Goal: Task Accomplishment & Management: Use online tool/utility

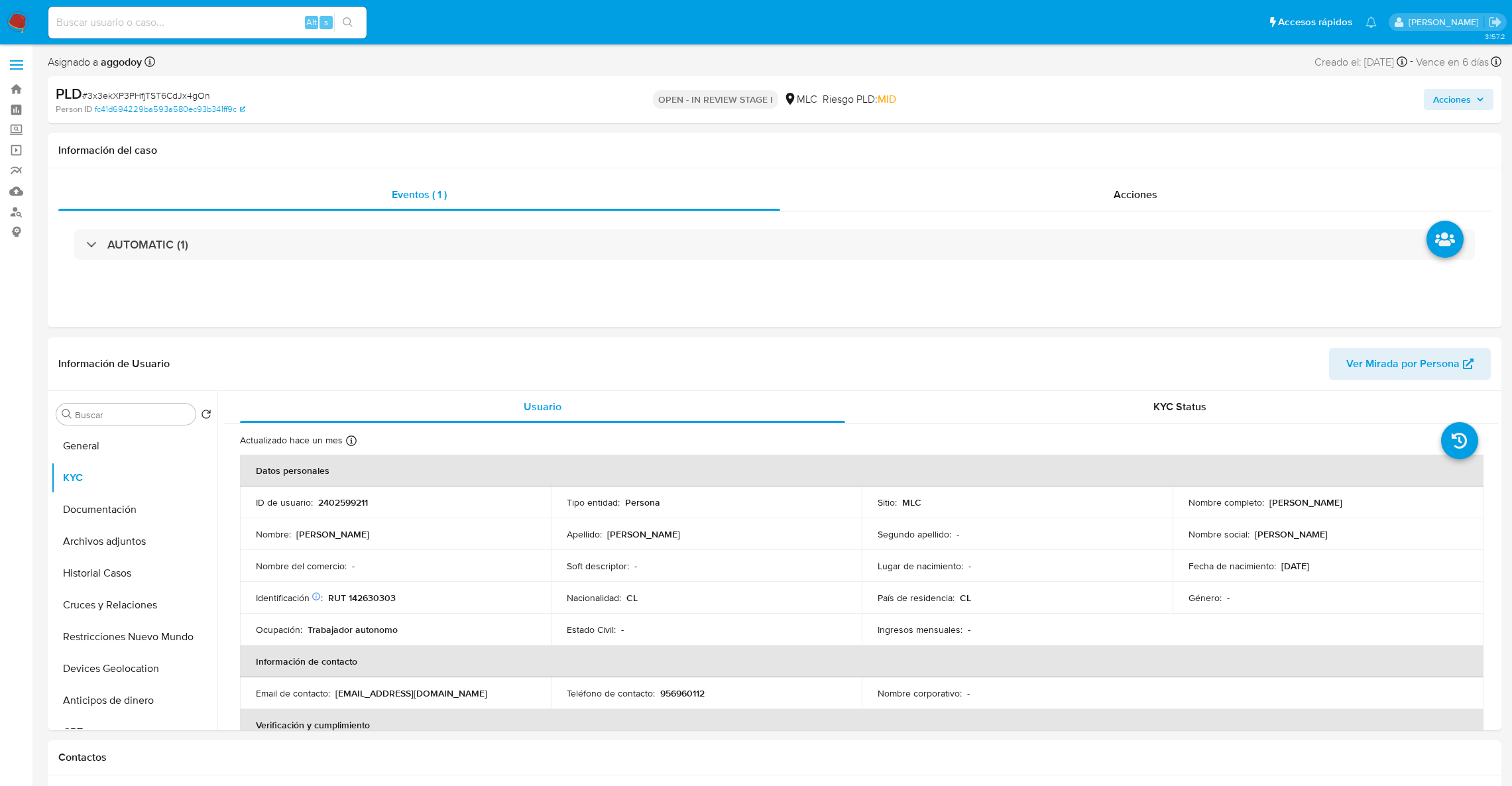
select select "10"
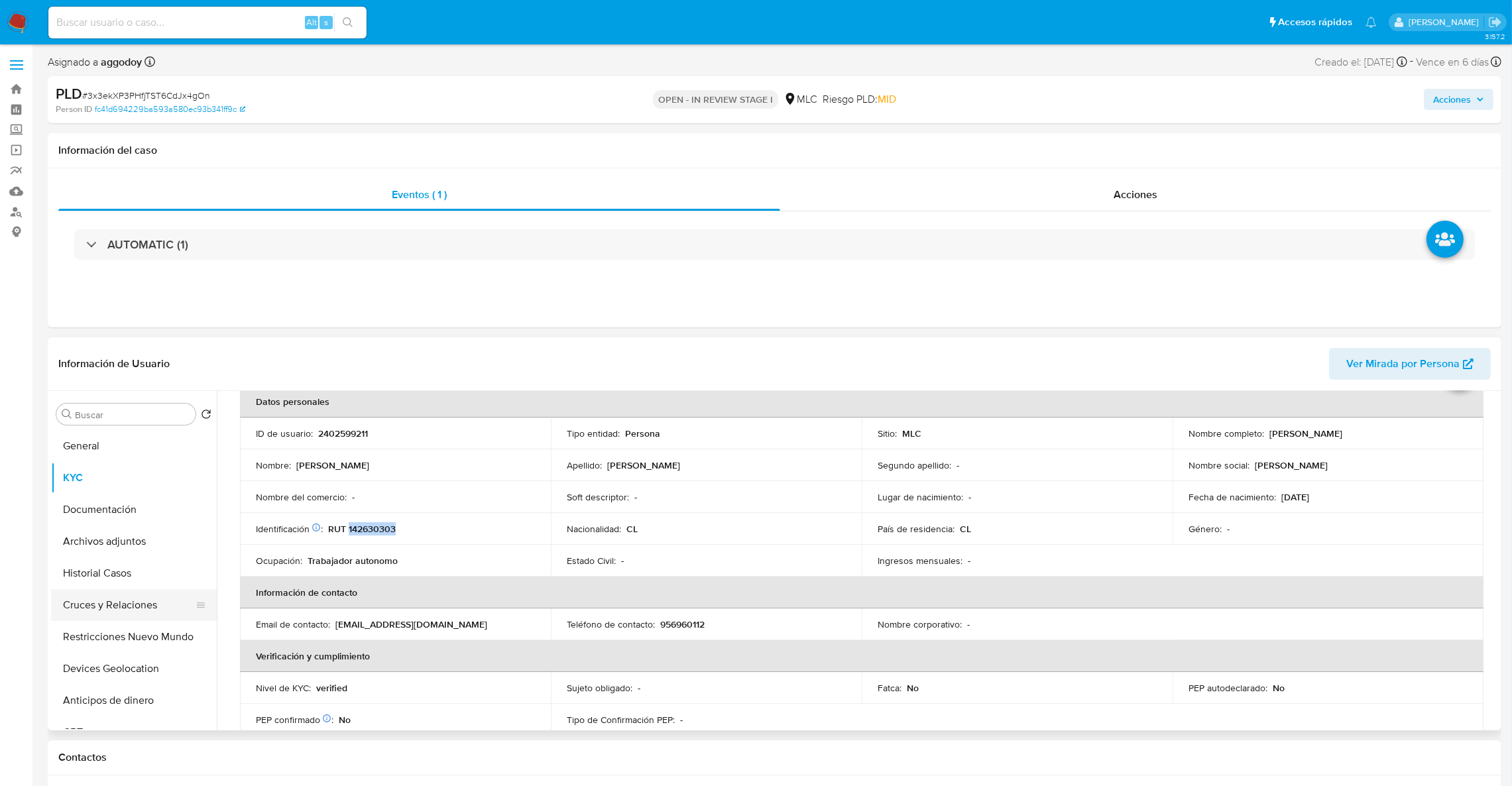
click at [155, 595] on button "Cruces y Relaciones" at bounding box center [129, 605] width 155 height 32
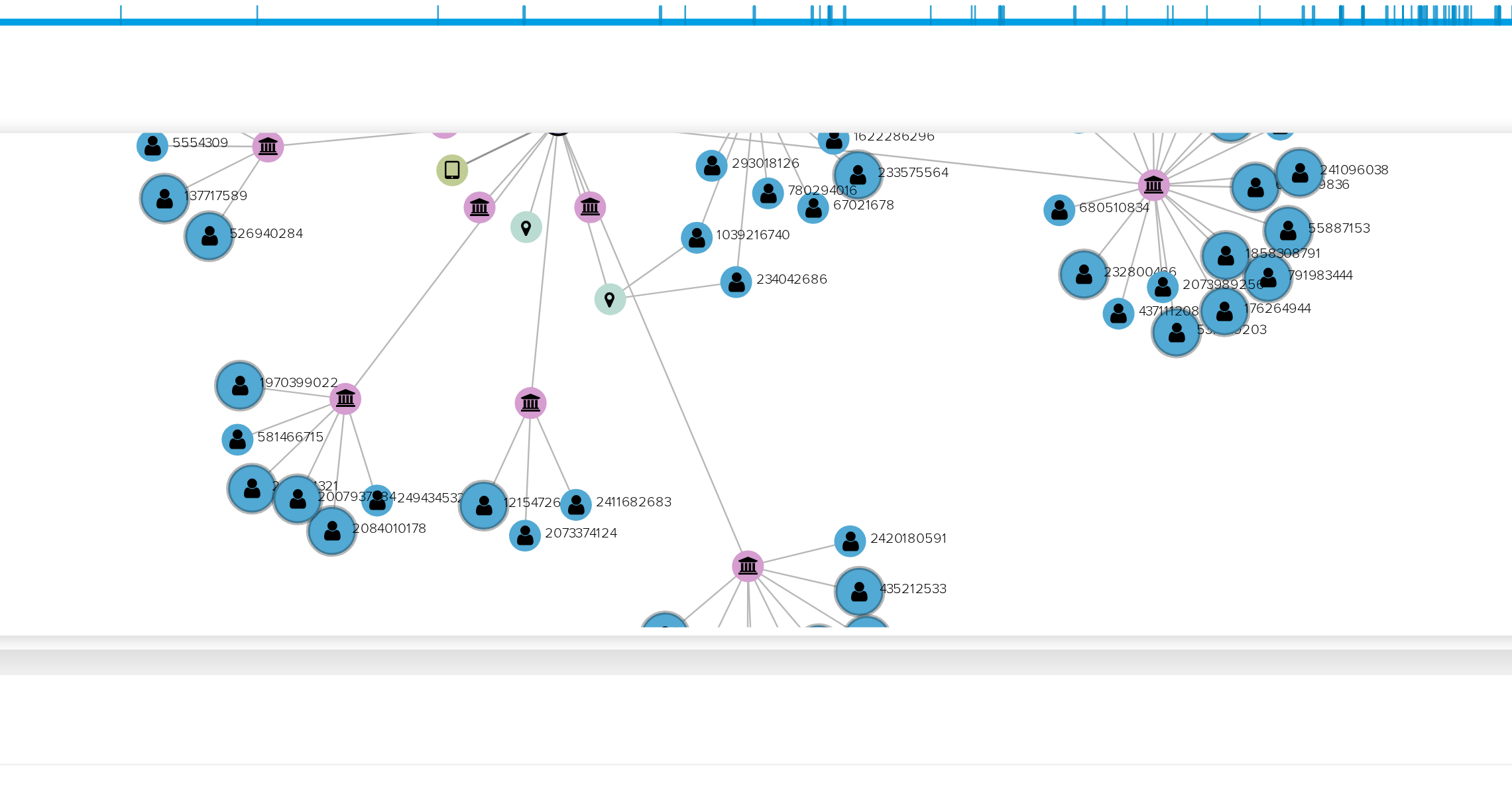
scroll to position [128, 0]
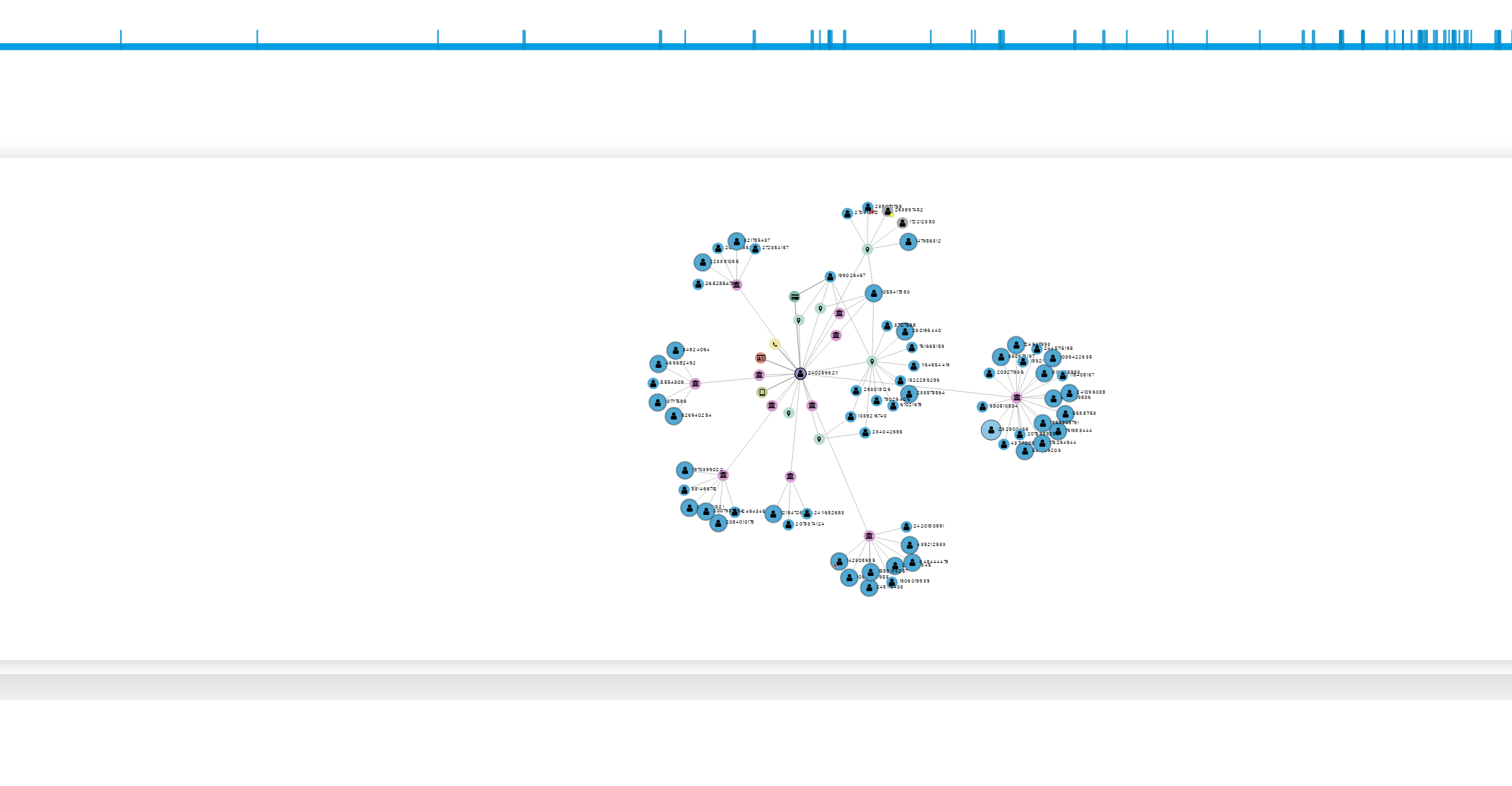
drag, startPoint x: 1201, startPoint y: 405, endPoint x: 1153, endPoint y: 465, distance: 76.8
click at [1153, 465] on icon "user-2402599211  2402599211 device-680977b115b0c7d87e583e14  card-URLJDYGFATP…" at bounding box center [870, 450] width 1255 height 192
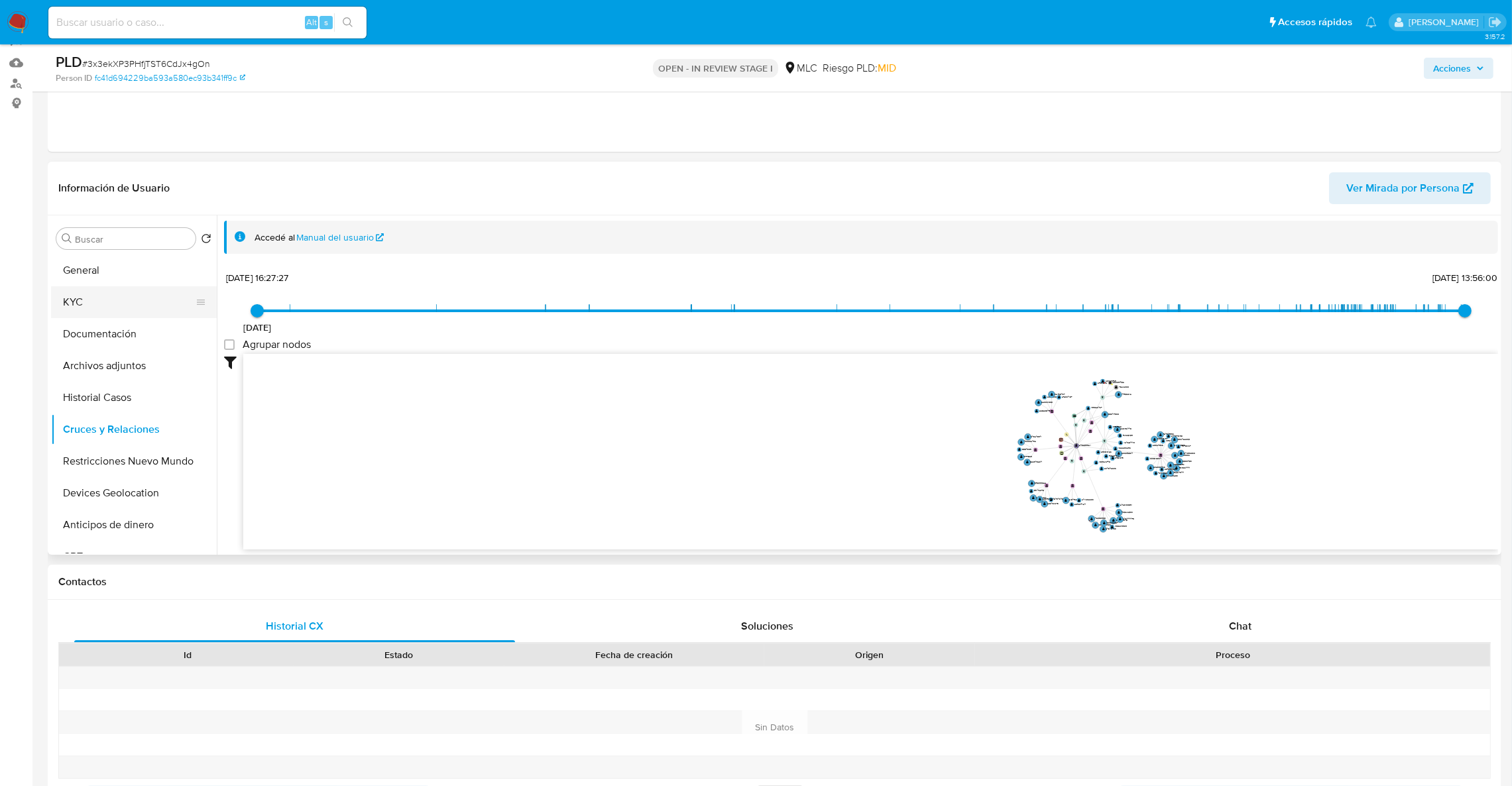
click at [77, 309] on button "KYC" at bounding box center [129, 302] width 155 height 32
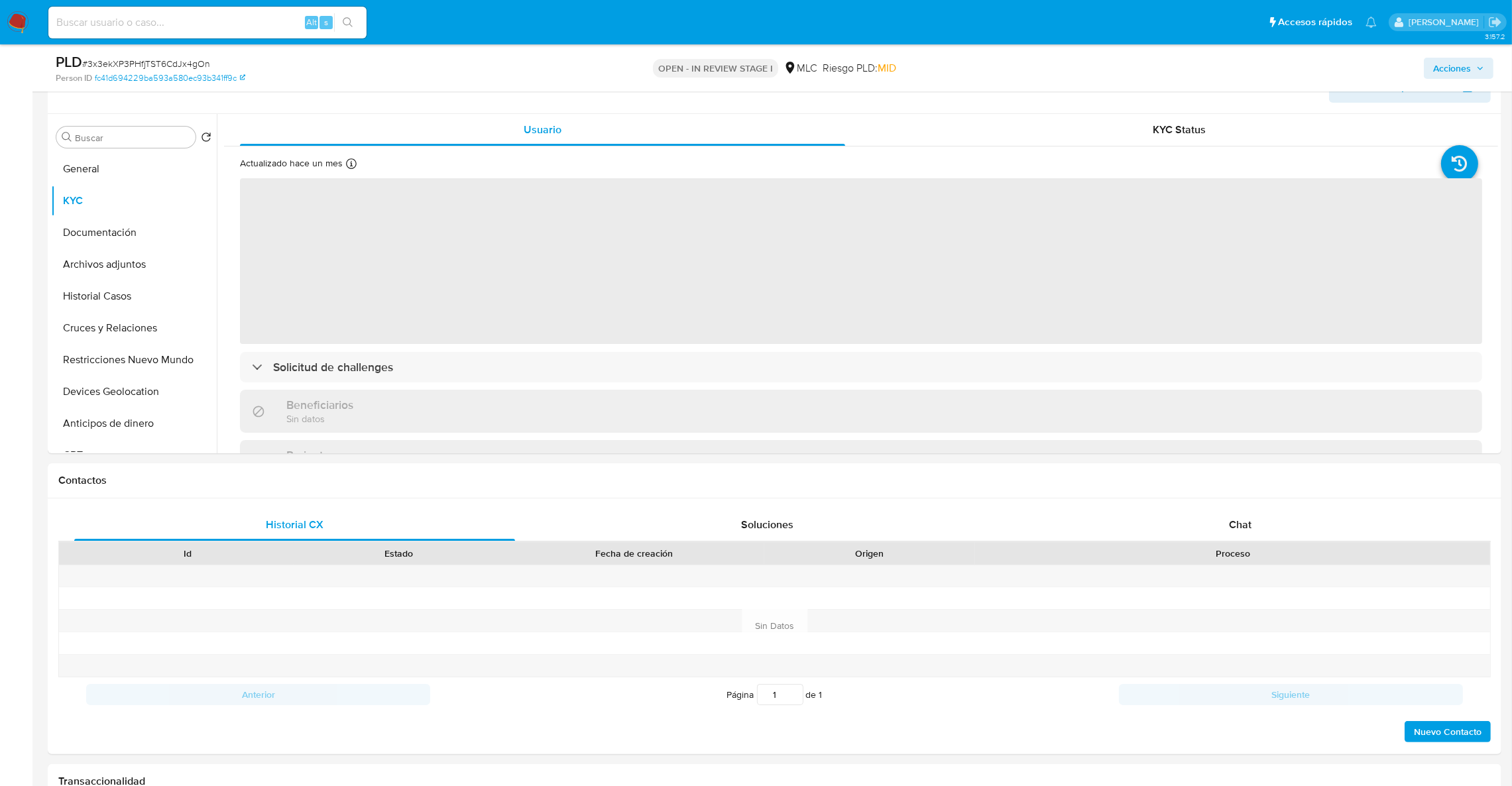
scroll to position [237, 0]
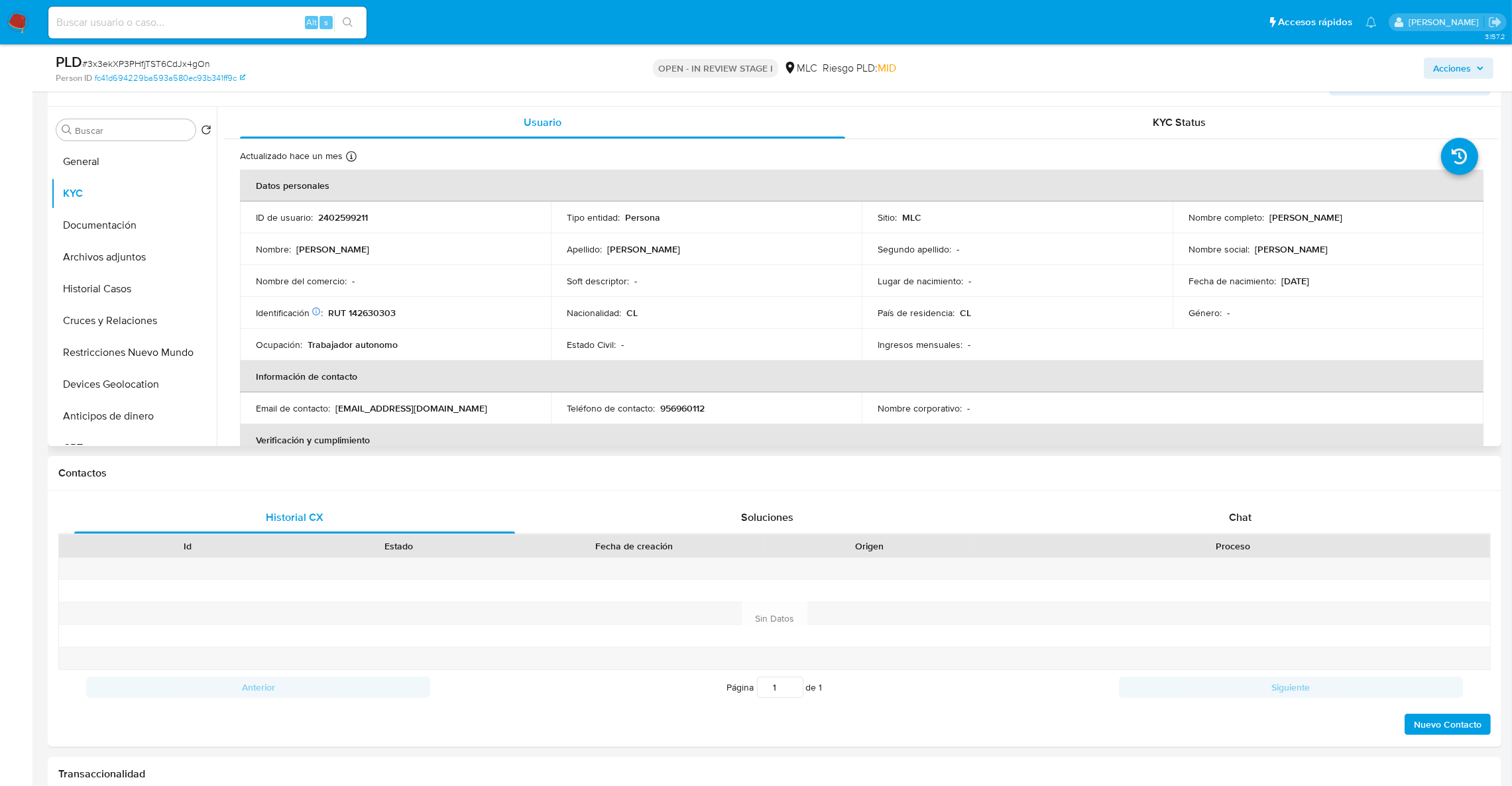
drag, startPoint x: 1498, startPoint y: 197, endPoint x: 1496, endPoint y: 232, distance: 35.1
click at [1496, 232] on div "Buscar Volver al orden por defecto General KYC Documentación Archivos adjuntos …" at bounding box center [774, 276] width 1453 height 339
drag, startPoint x: 1498, startPoint y: 174, endPoint x: 1498, endPoint y: 211, distance: 37.0
click at [1498, 211] on div "Buscar Volver al orden por defecto General KYC Documentación Archivos adjuntos …" at bounding box center [774, 276] width 1453 height 339
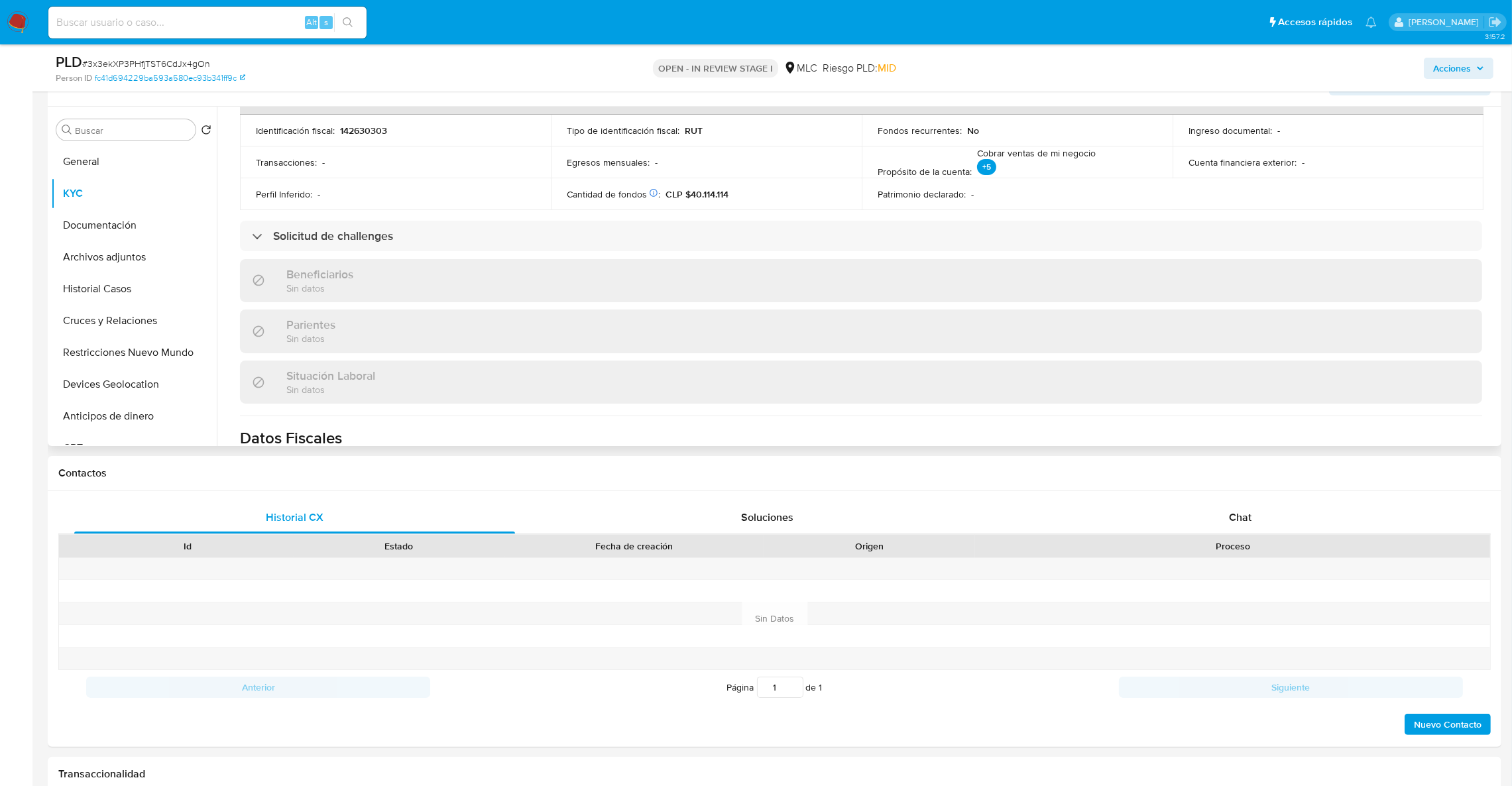
scroll to position [718, 0]
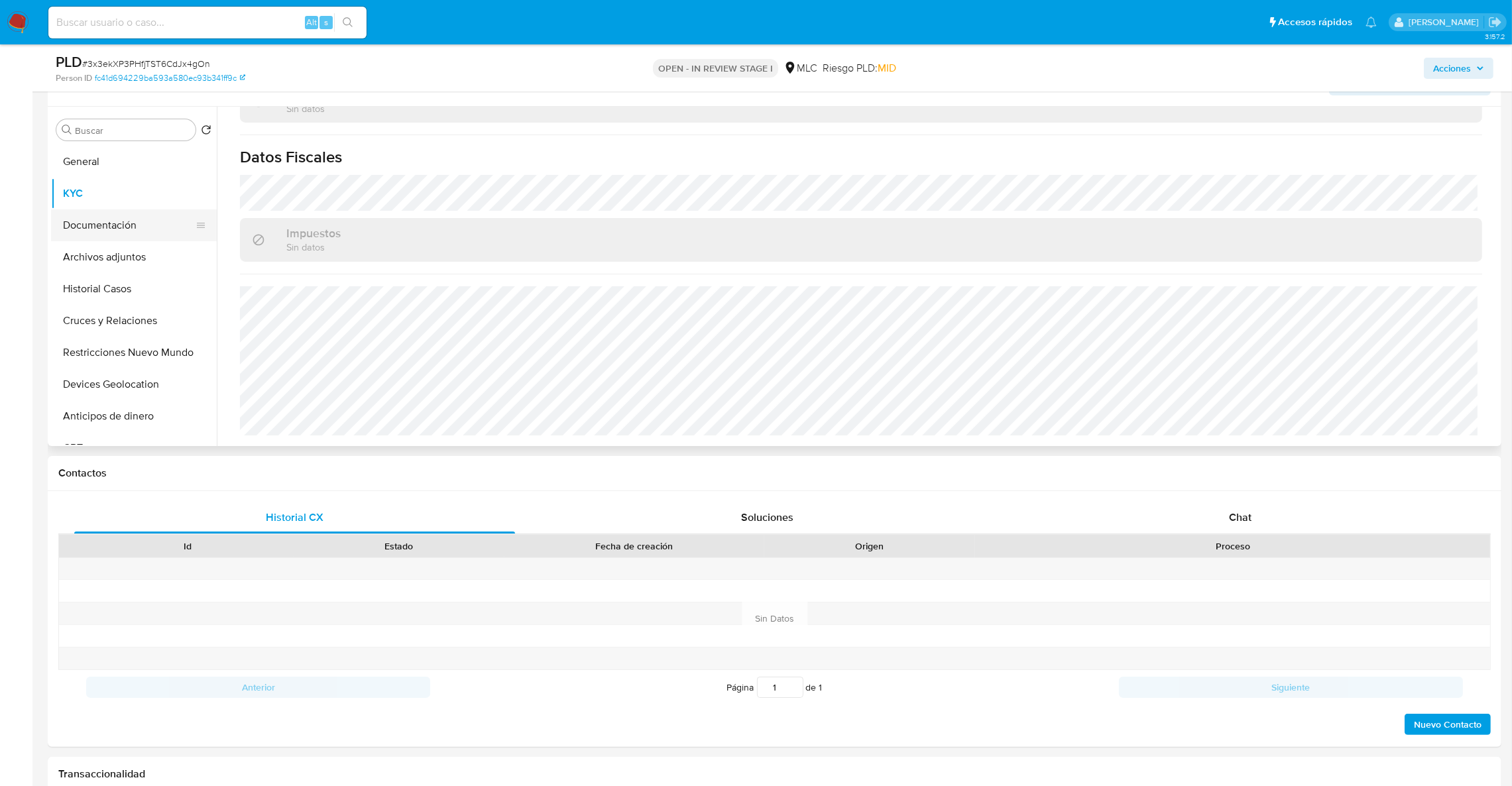
click at [115, 221] on button "Documentación" at bounding box center [129, 225] width 155 height 32
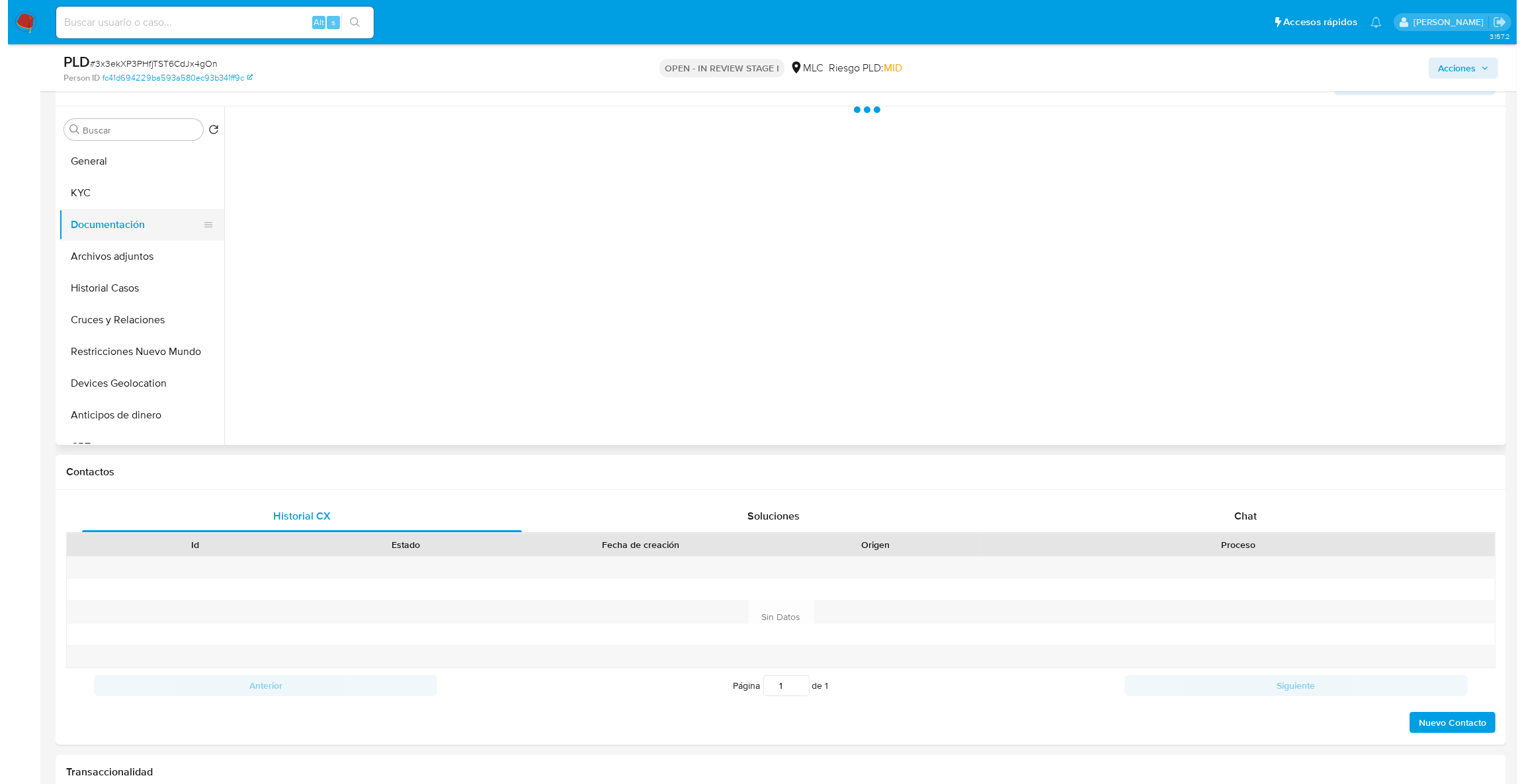
scroll to position [0, 0]
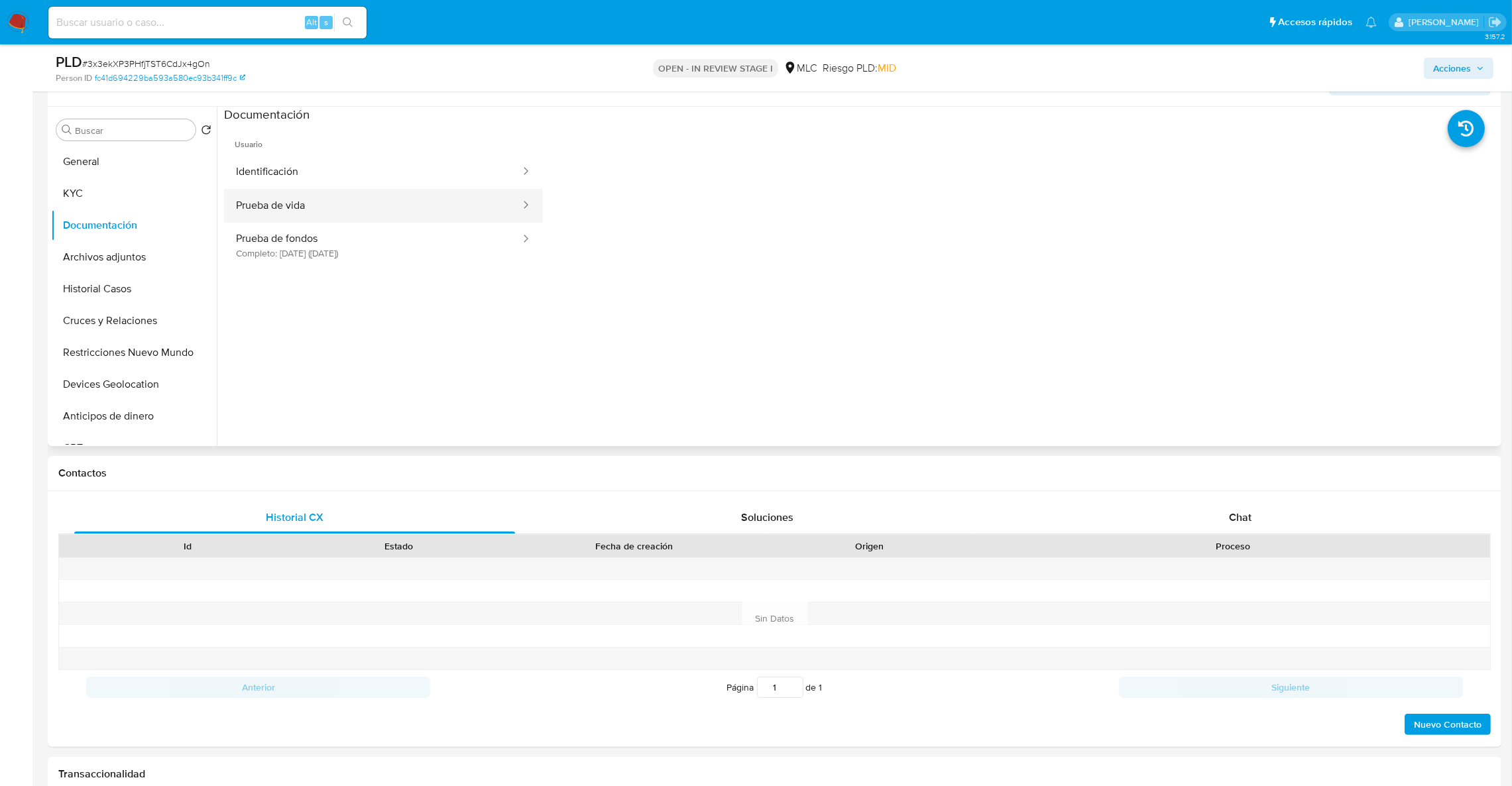
click at [363, 209] on button "Prueba de vida" at bounding box center [373, 206] width 297 height 34
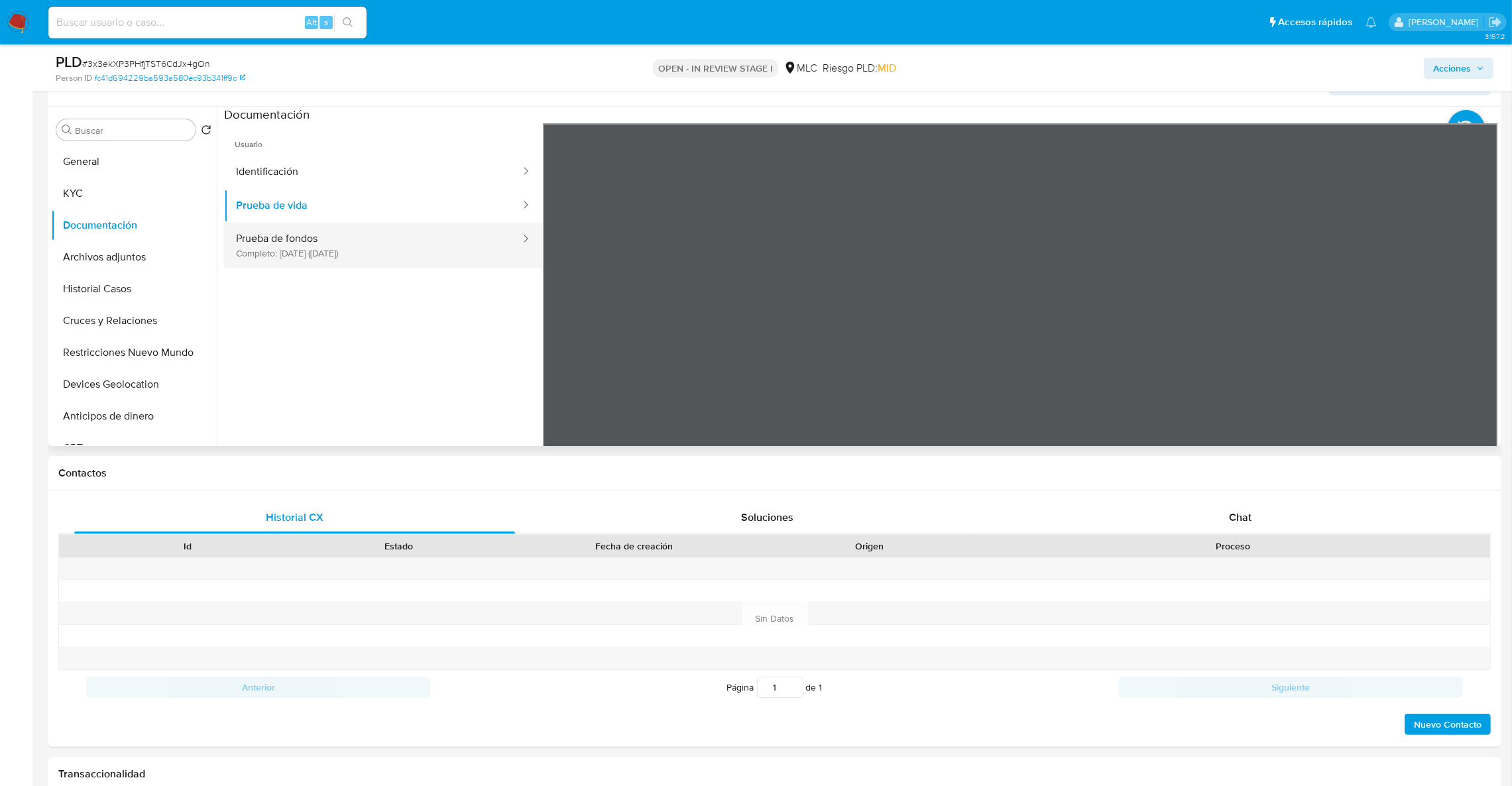
click at [330, 249] on button "Prueba de fondos Completo: 16/06/2025 (hace 3 meses)" at bounding box center [373, 245] width 297 height 45
click at [881, 109] on section at bounding box center [861, 327] width 1274 height 441
click at [1484, 341] on icon at bounding box center [1481, 339] width 26 height 26
click at [1485, 331] on icon at bounding box center [1481, 339] width 26 height 26
click at [555, 341] on icon at bounding box center [559, 339] width 26 height 26
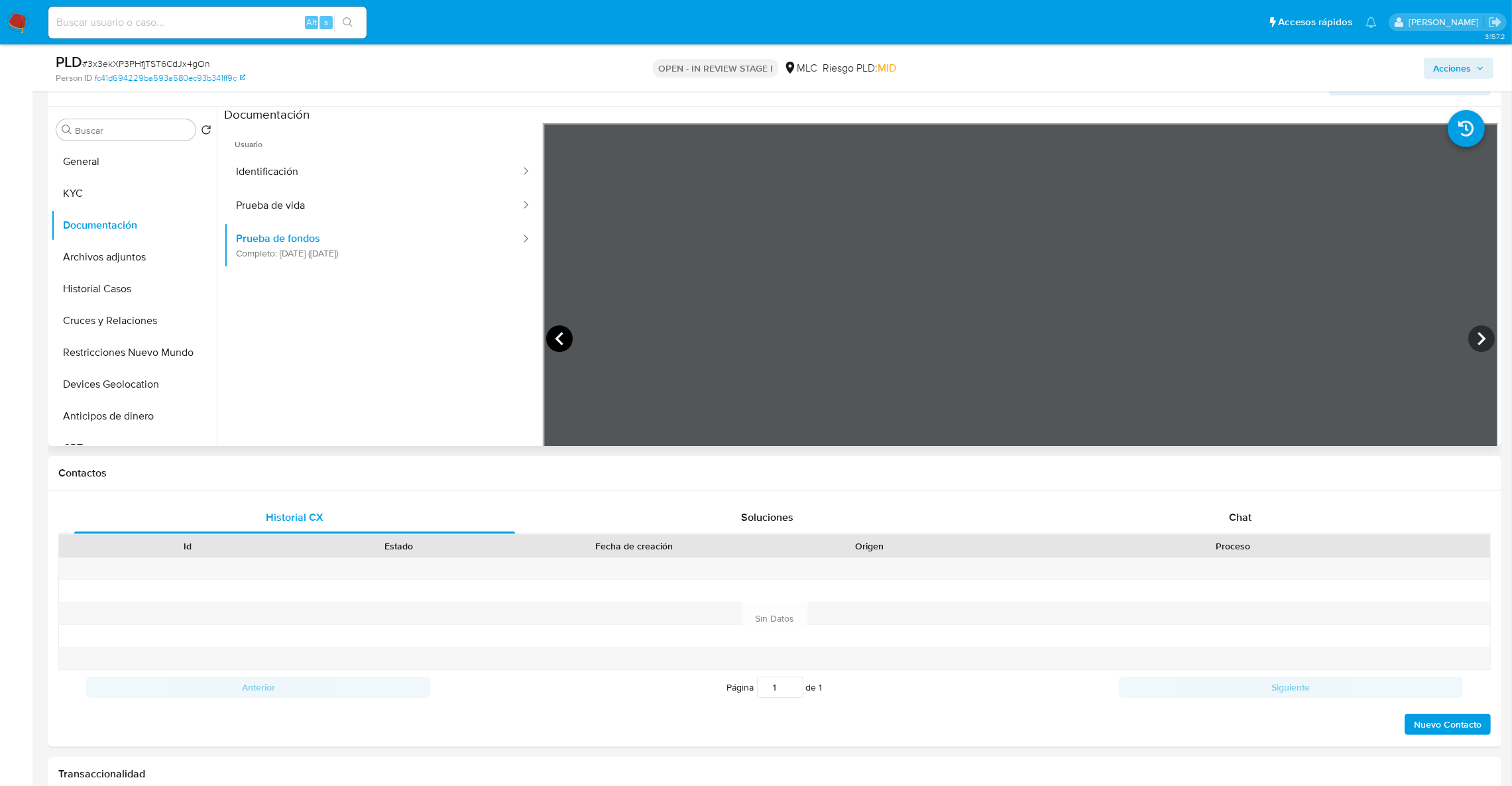
click at [555, 341] on icon at bounding box center [559, 339] width 26 height 26
drag, startPoint x: 783, startPoint y: 581, endPoint x: 505, endPoint y: 460, distance: 303.2
click at [505, 460] on div "Contactos Historial CX Soluciones Chat Id Estado Fecha de creación Origen Proce…" at bounding box center [774, 601] width 1453 height 291
click at [112, 199] on button "KYC" at bounding box center [129, 193] width 155 height 32
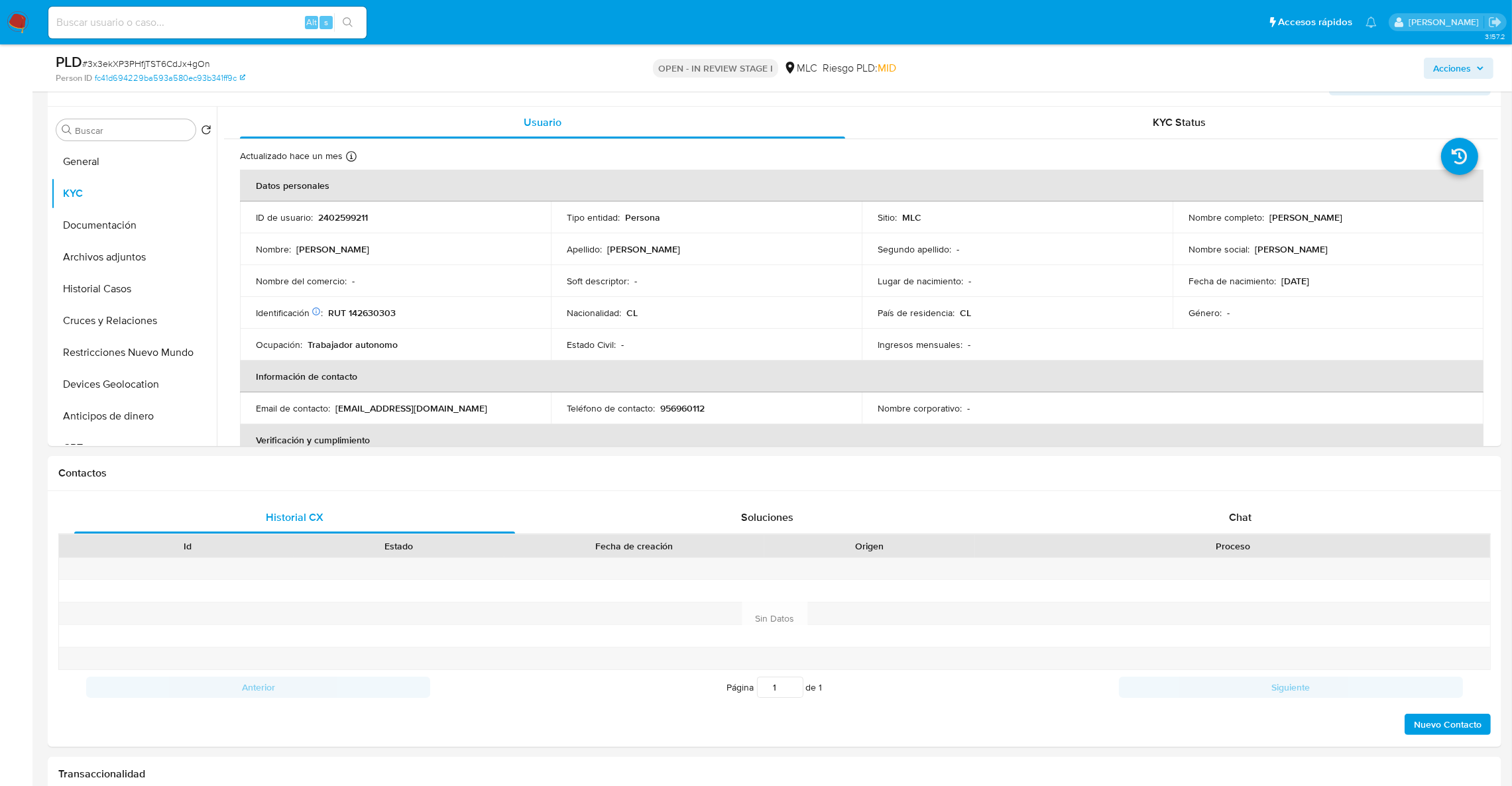
click at [1297, 229] on td "Nombre completo : María Cristina Piña Muñoz" at bounding box center [1328, 217] width 311 height 32
drag, startPoint x: 1391, startPoint y: 215, endPoint x: 1262, endPoint y: 219, distance: 129.1
click at [1262, 219] on div "Nombre completo : María Cristina Piña Muñoz" at bounding box center [1328, 218] width 279 height 12
copy div "María Cristina Piña Muñoz"
click at [134, 266] on button "Archivos adjuntos" at bounding box center [129, 257] width 155 height 32
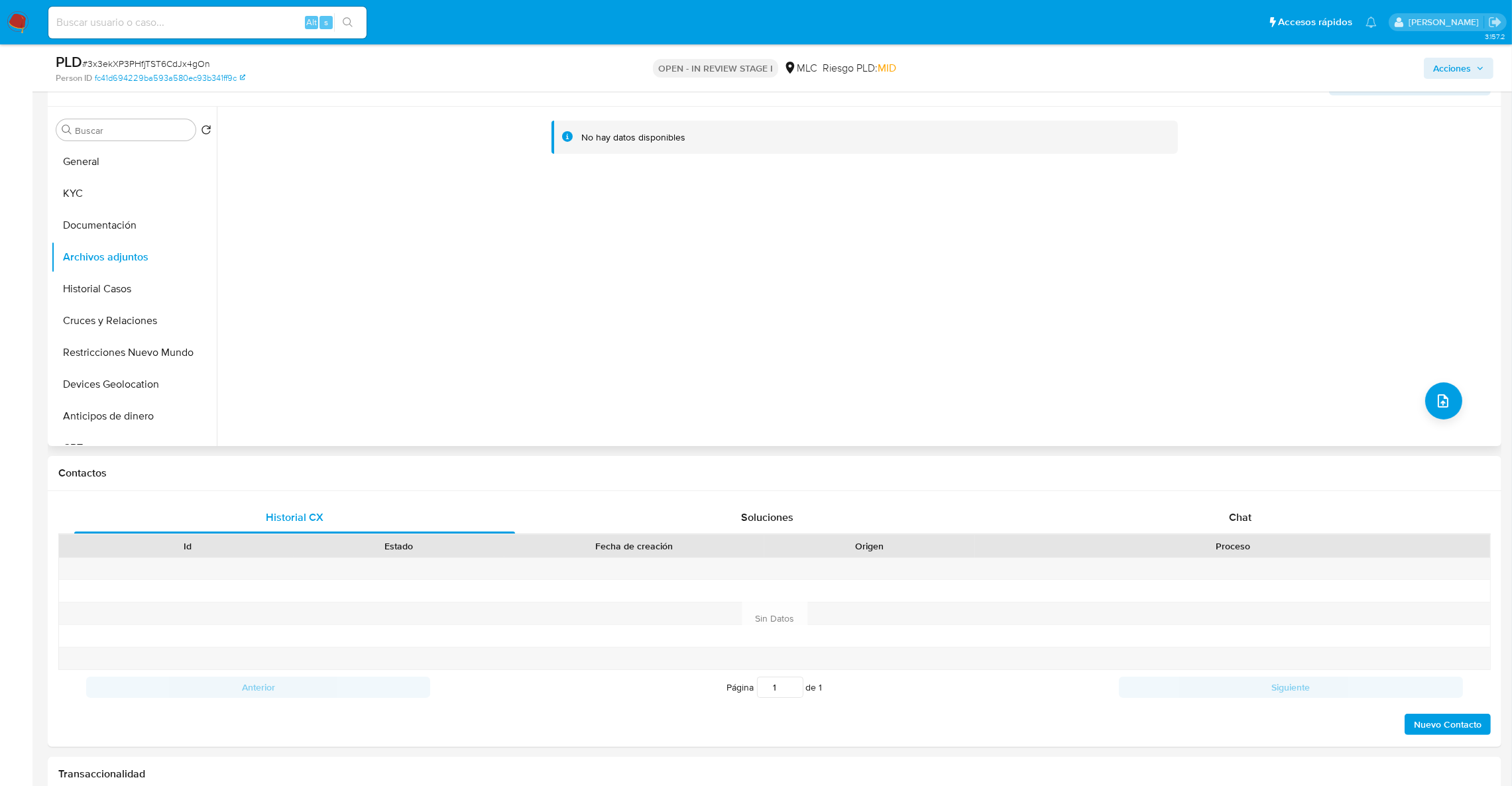
click at [1446, 418] on div "No hay datos disponibles" at bounding box center [857, 276] width 1281 height 339
click at [1445, 397] on span "upload-file" at bounding box center [1443, 401] width 16 height 16
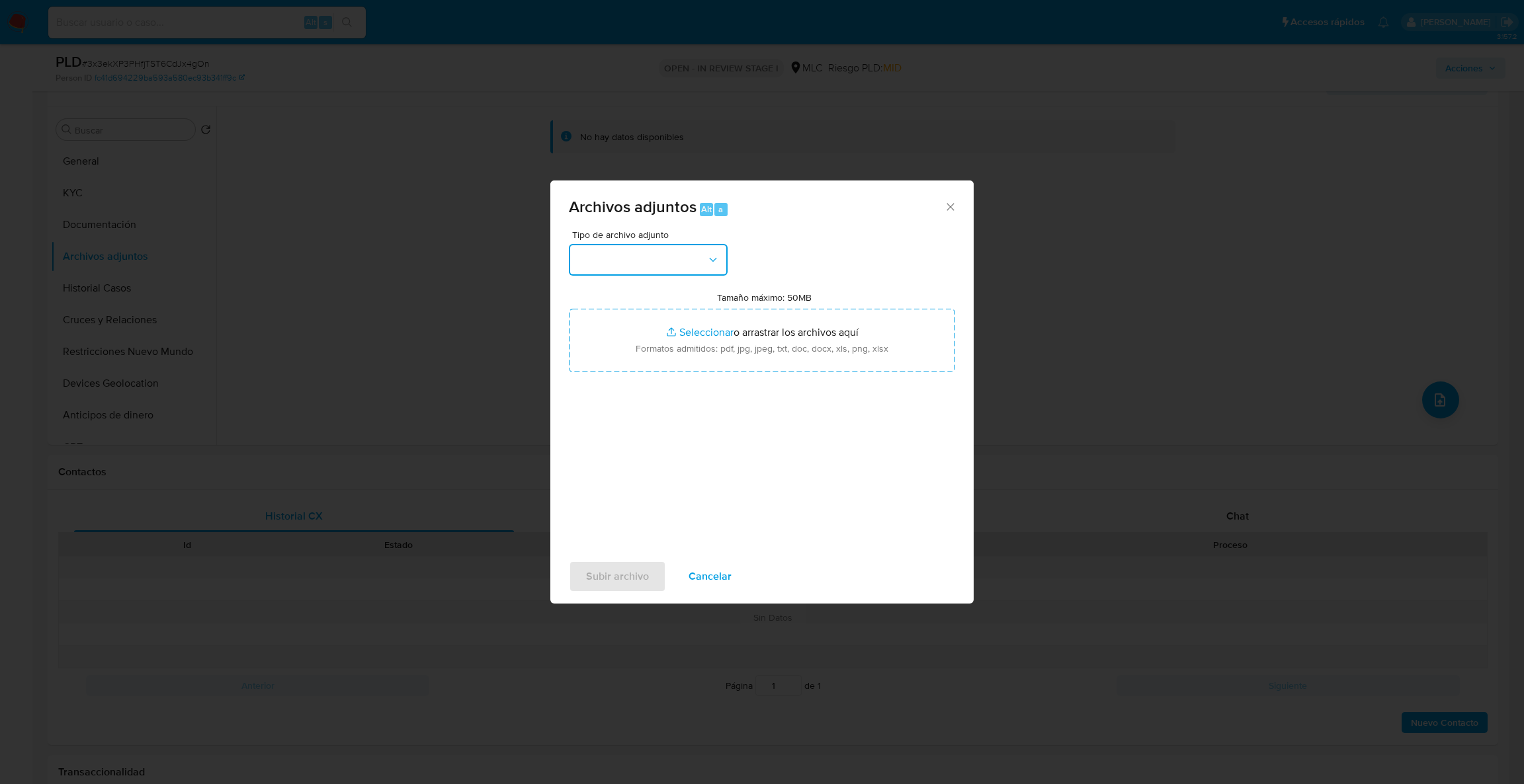
click at [709, 252] on button "button" at bounding box center [648, 260] width 158 height 32
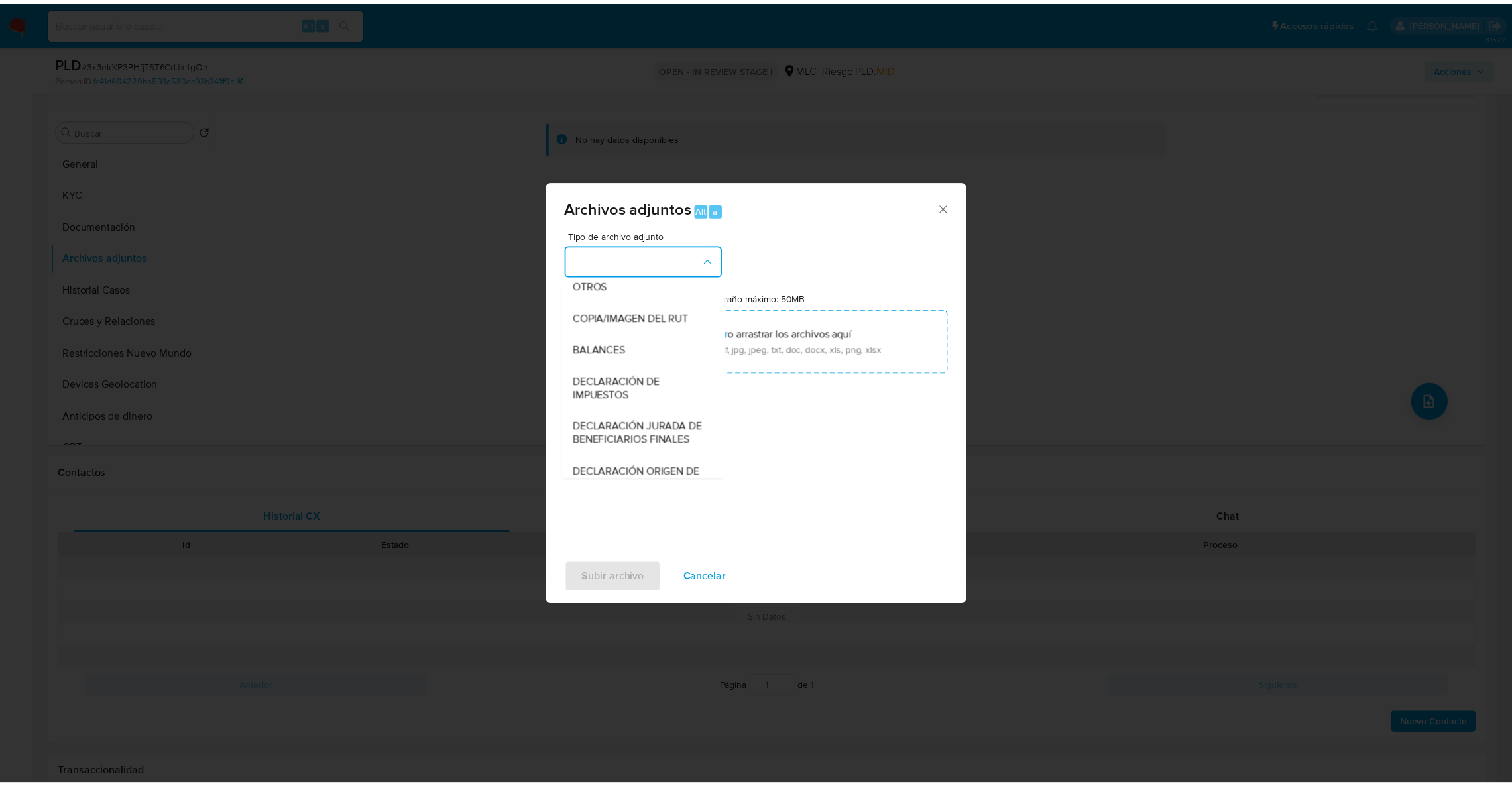
scroll to position [228, 0]
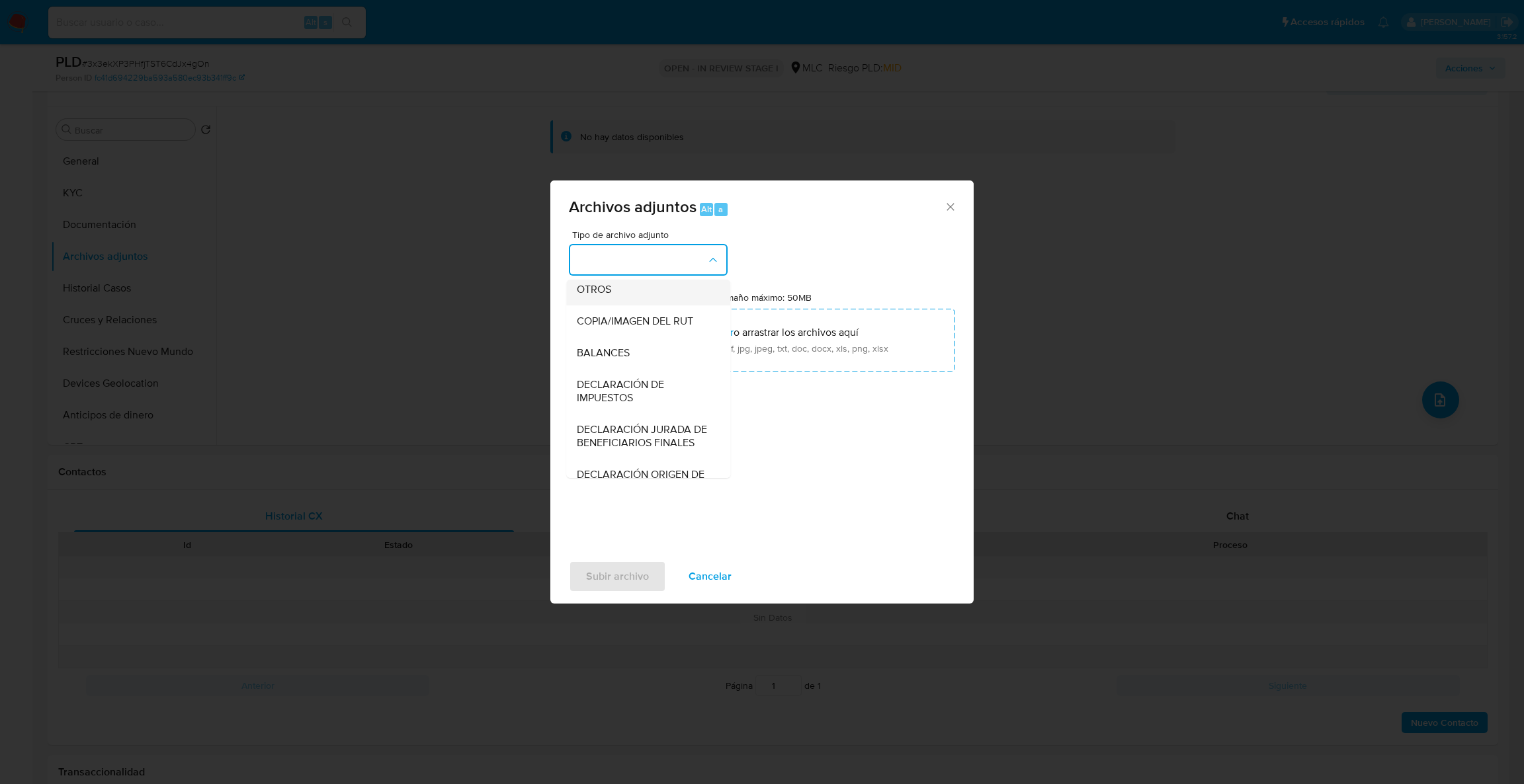
click at [645, 295] on div "OTROS" at bounding box center [644, 289] width 135 height 32
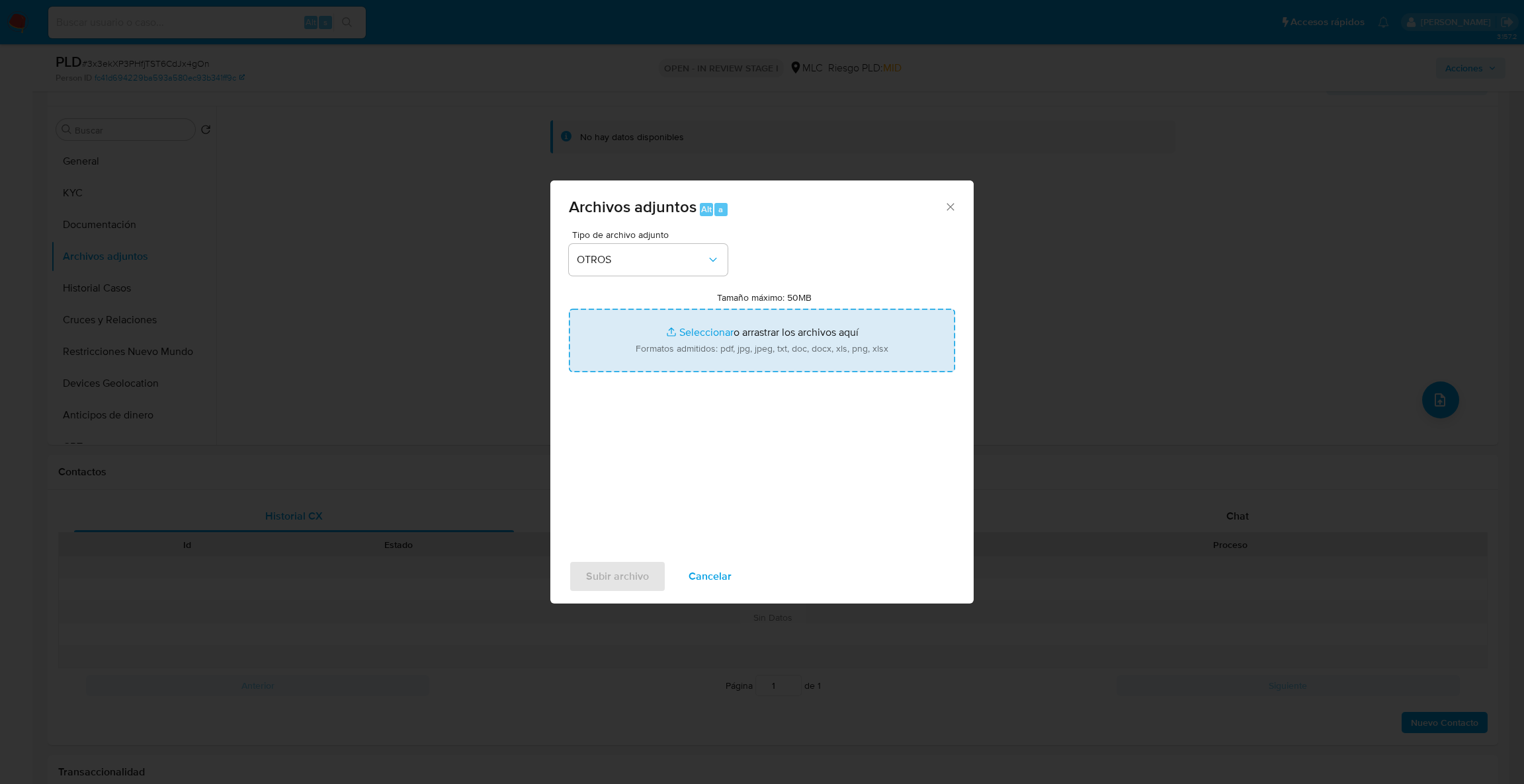
click at [622, 344] on input "Tamaño máximo: 50MB Seleccionar archivos" at bounding box center [762, 340] width 386 height 63
type input "C:\fakepath\2402599211Movimientos.xlsx"
click at [742, 319] on input "Tamaño máximo: 50MB Seleccionar archivos" at bounding box center [762, 340] width 386 height 63
type input "C:\fakepath\Case Log - 2402599211.pdf"
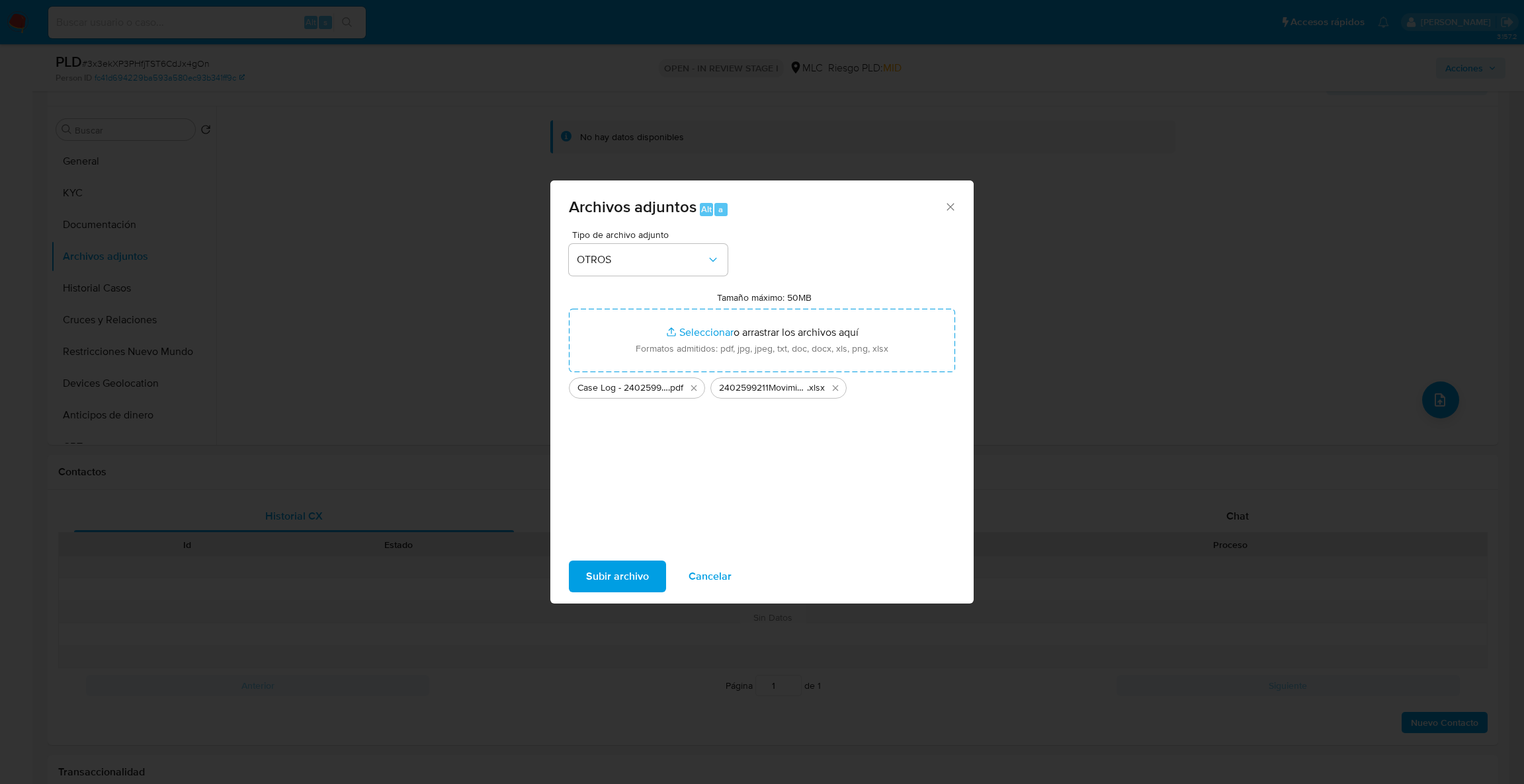
click at [640, 577] on span "Subir archivo" at bounding box center [617, 576] width 63 height 29
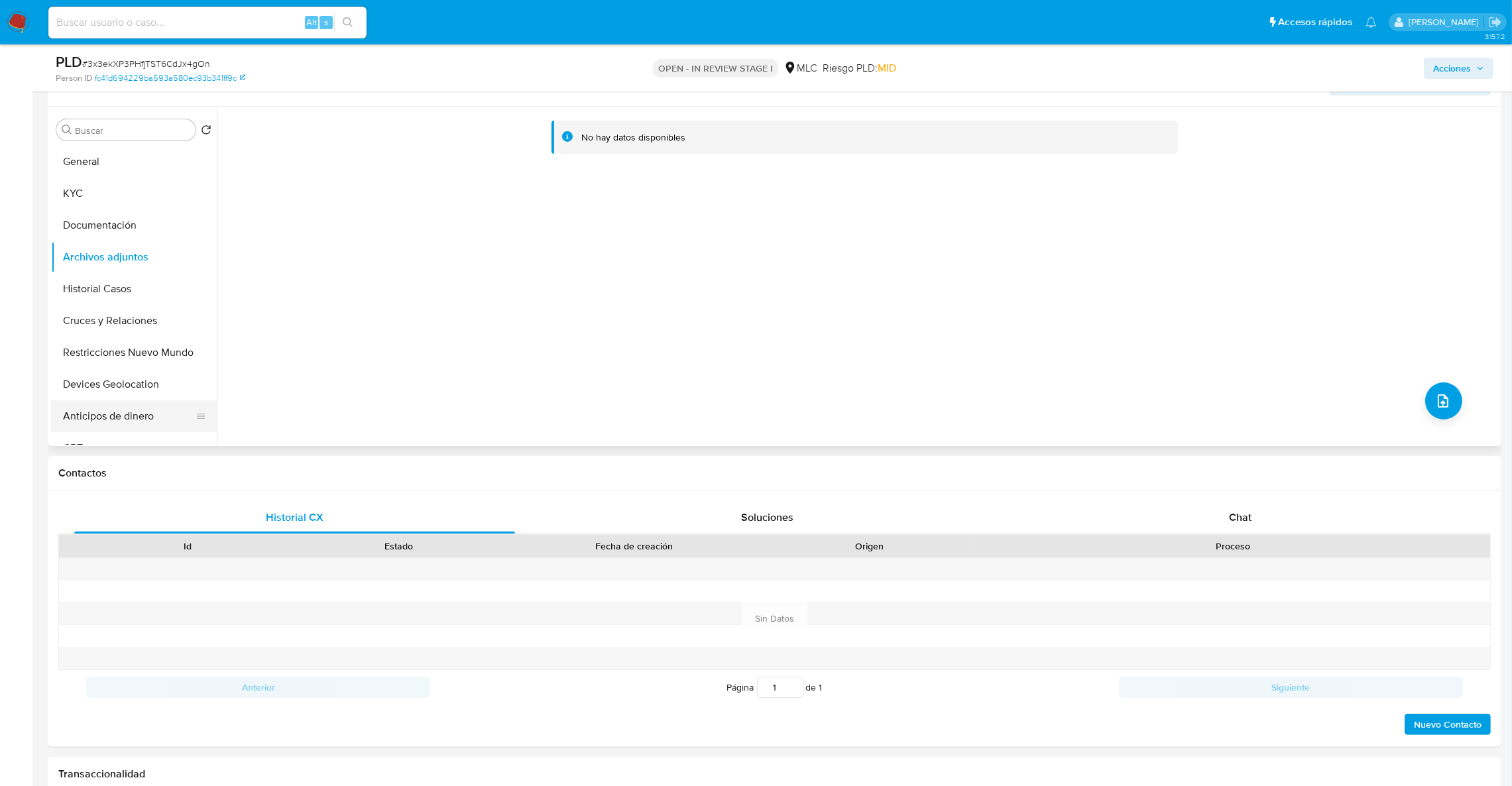
click at [155, 401] on button "Anticipos de dinero" at bounding box center [129, 416] width 155 height 32
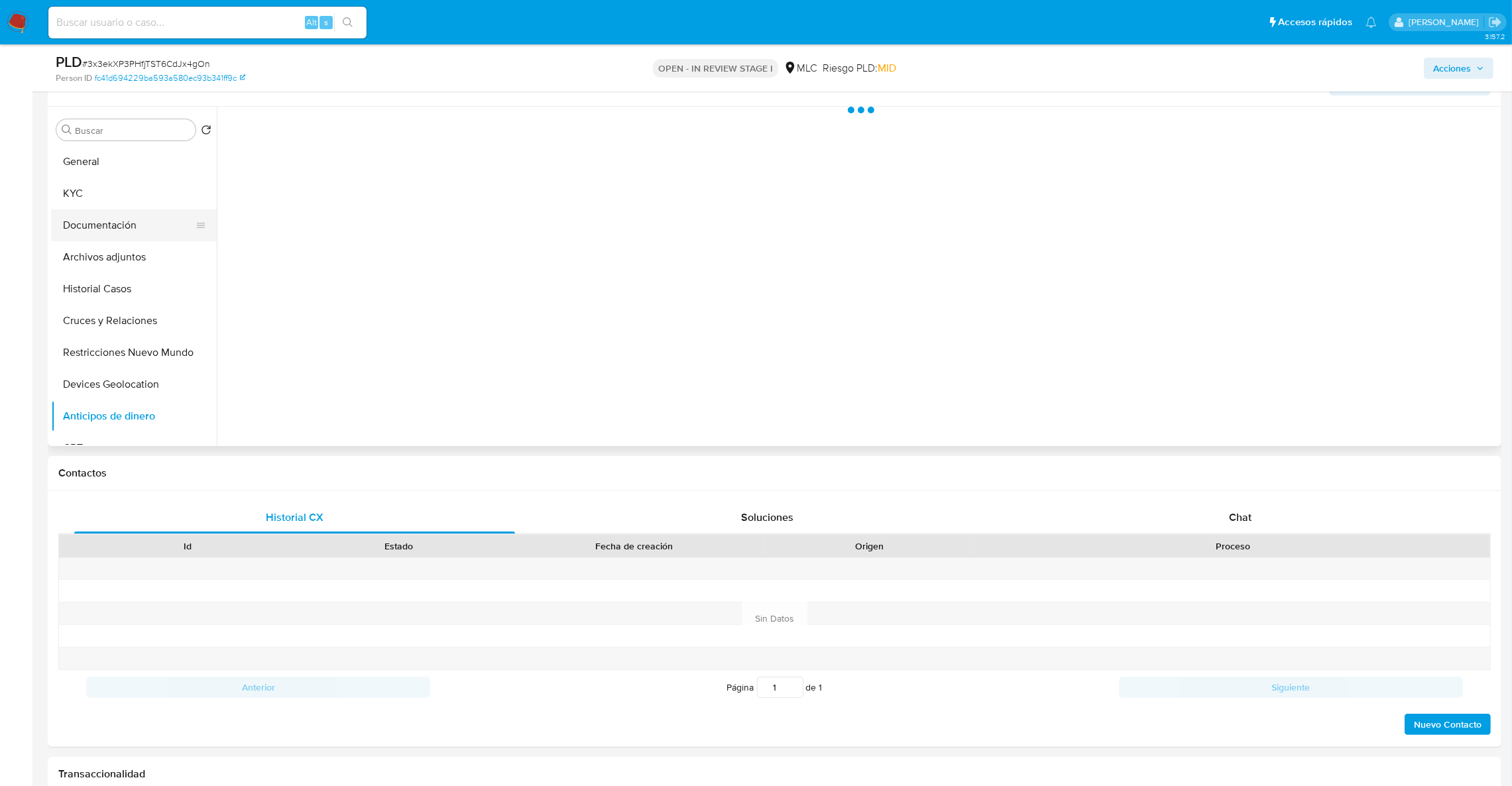
click at [141, 237] on button "Documentación" at bounding box center [129, 225] width 155 height 32
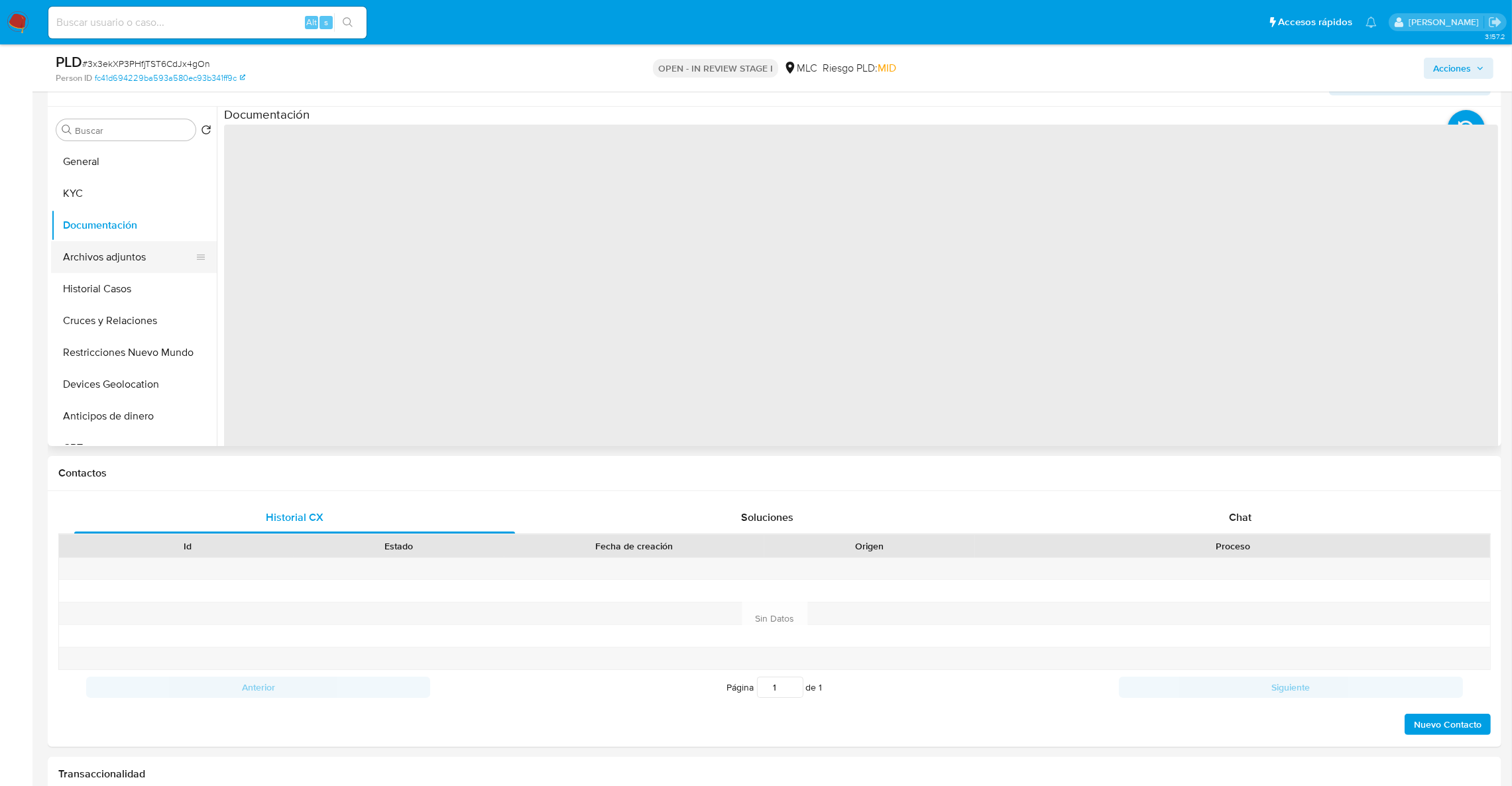
click at [134, 252] on button "Archivos adjuntos" at bounding box center [129, 257] width 155 height 32
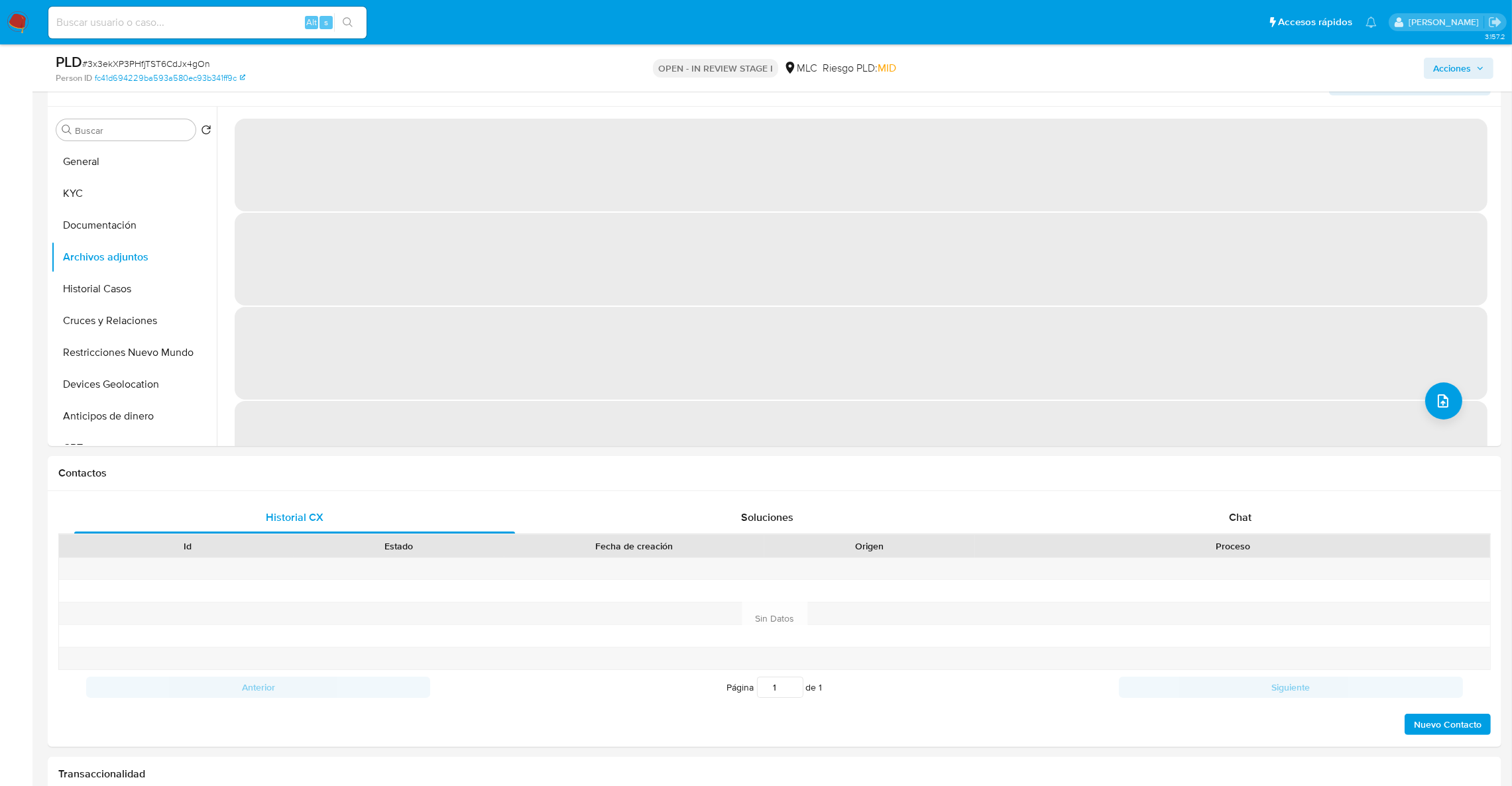
click at [1479, 65] on icon "button" at bounding box center [1480, 68] width 8 height 8
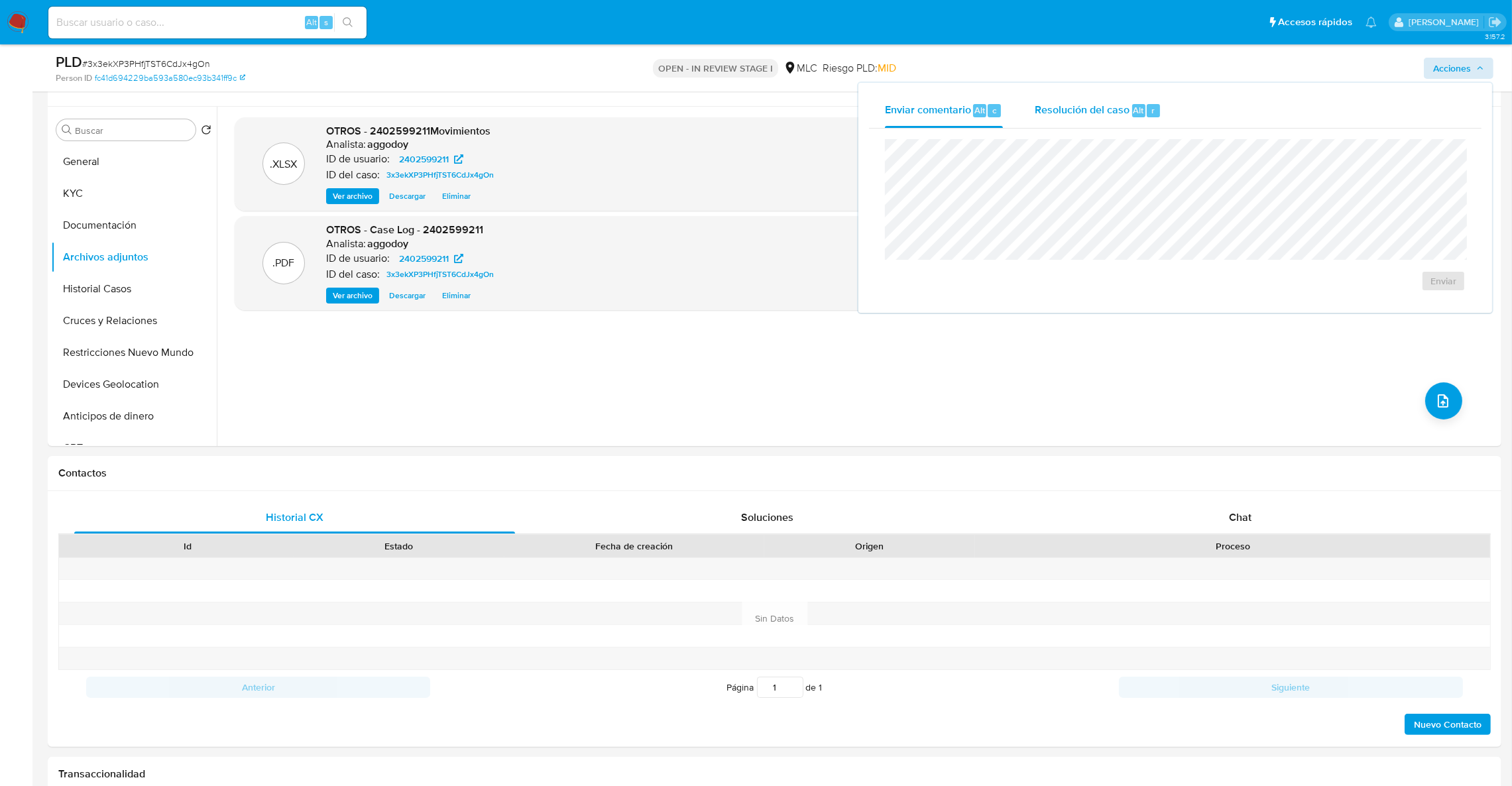
click at [1057, 107] on span "Resolución del caso" at bounding box center [1082, 109] width 95 height 16
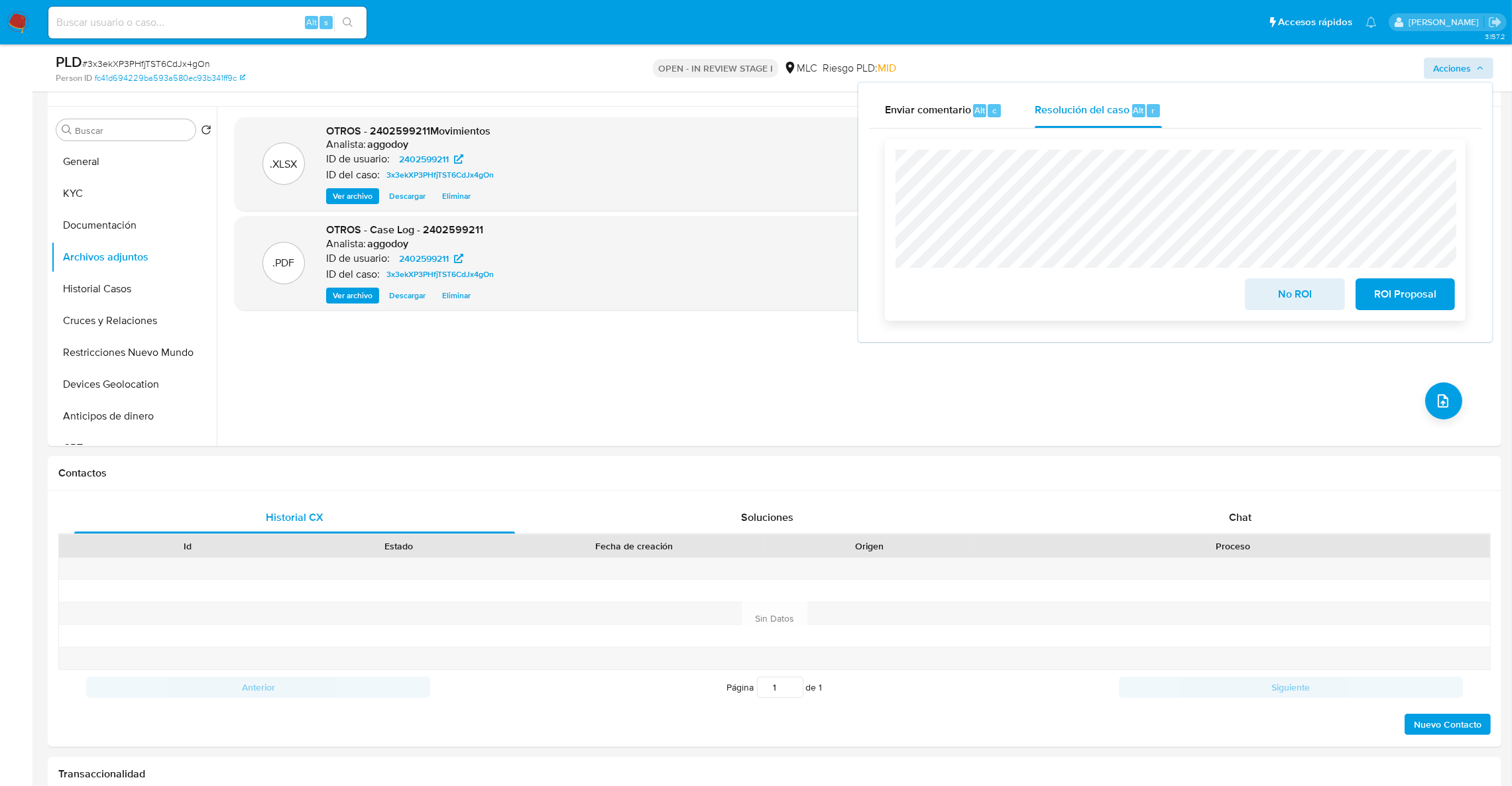
click at [1266, 300] on span "No ROI" at bounding box center [1294, 294] width 65 height 29
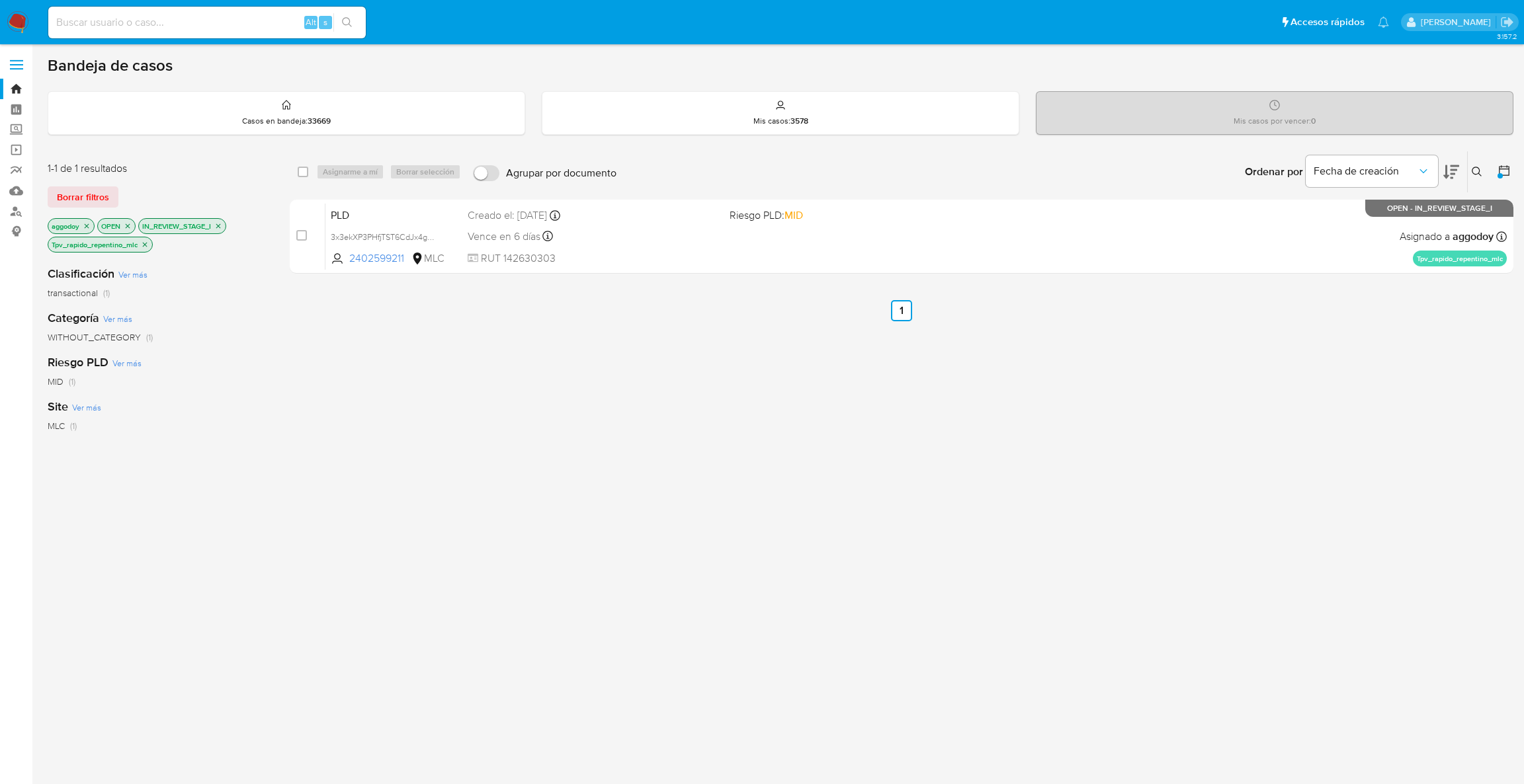
click at [146, 248] on p "Tpv_rapido_repentino_mlc" at bounding box center [100, 245] width 104 height 15
click at [146, 241] on icon "close-filter" at bounding box center [145, 245] width 8 height 8
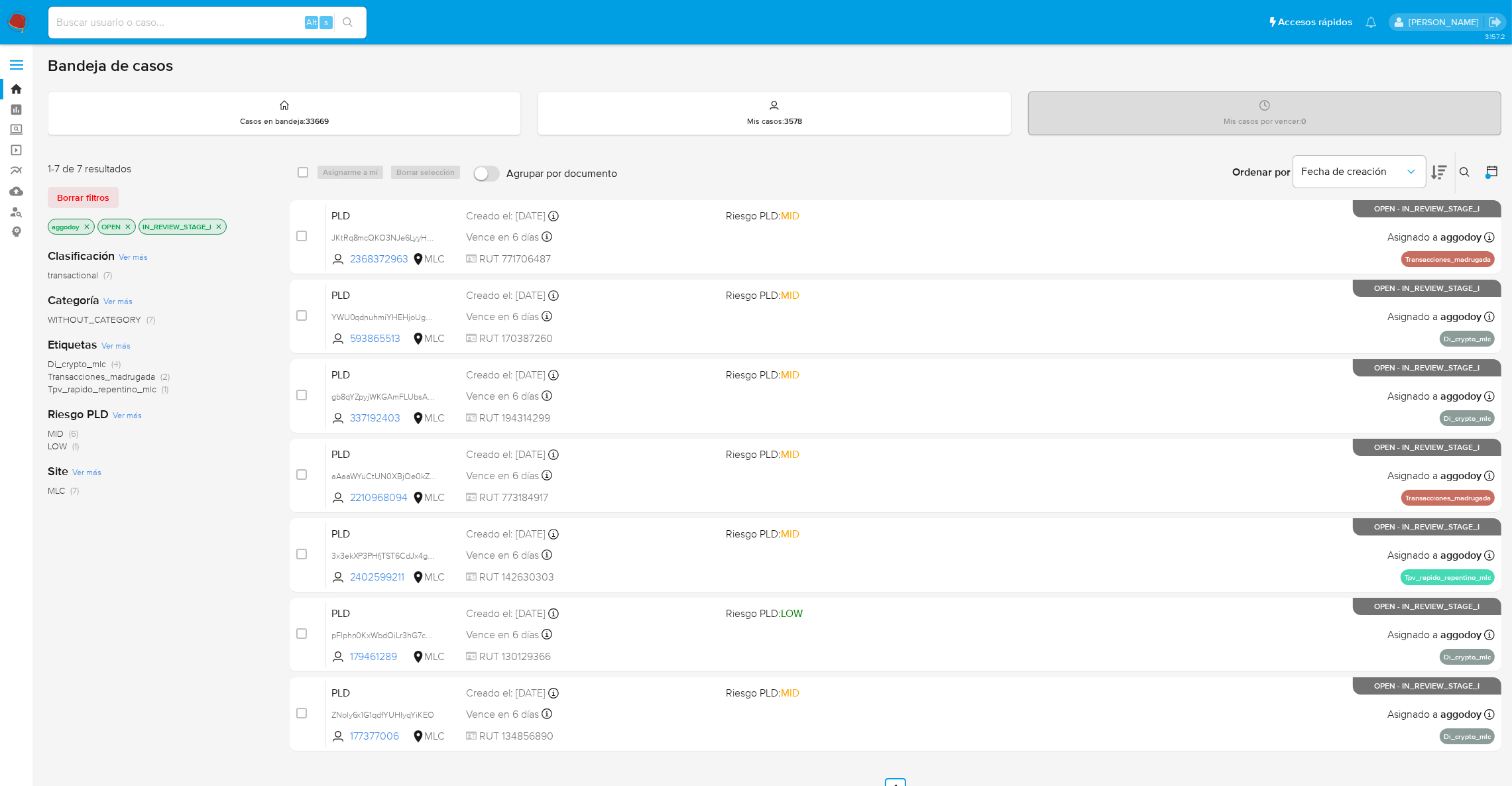
click at [90, 224] on icon "close-filter" at bounding box center [87, 227] width 8 height 8
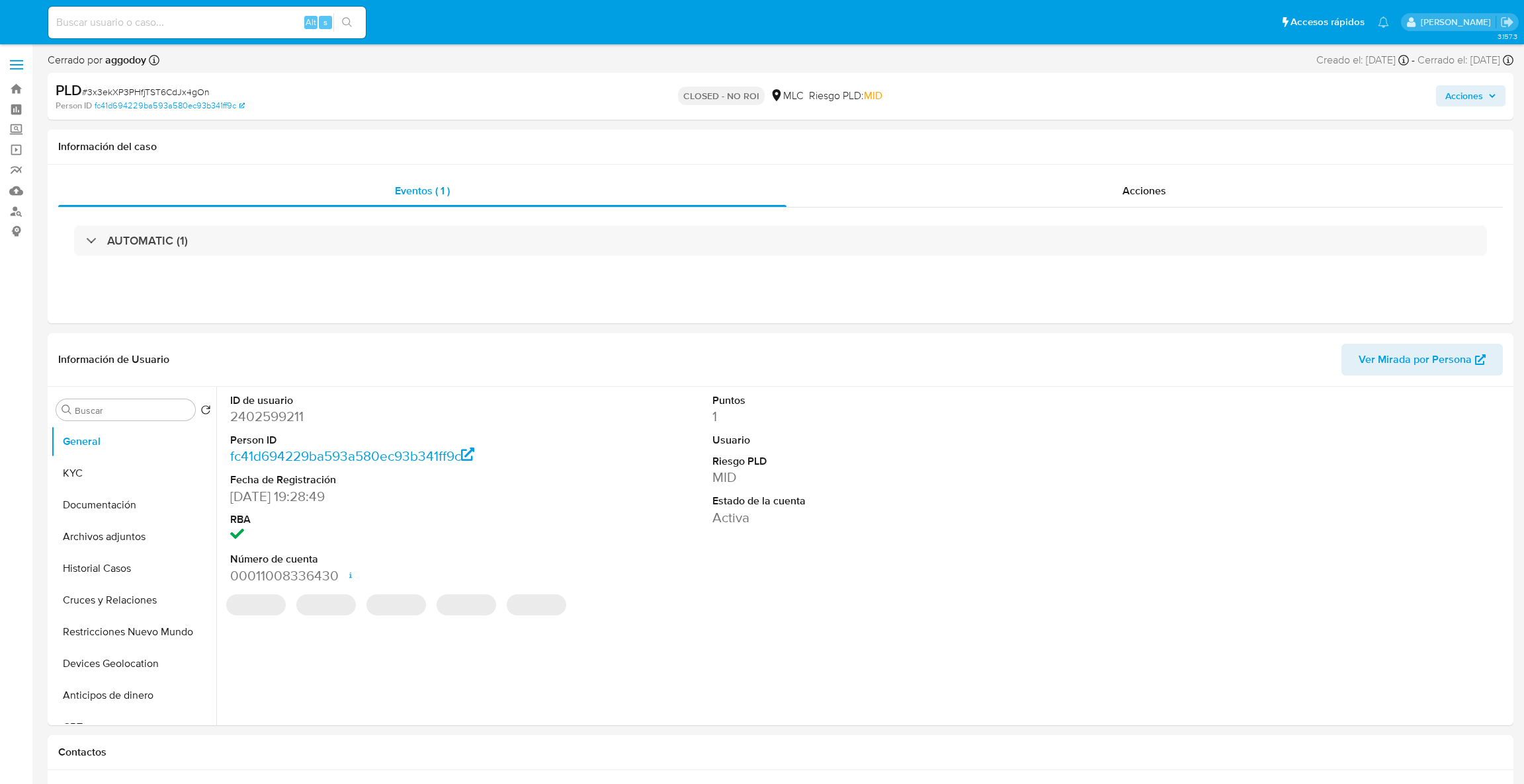
select select "10"
